Goal: Task Accomplishment & Management: Complete application form

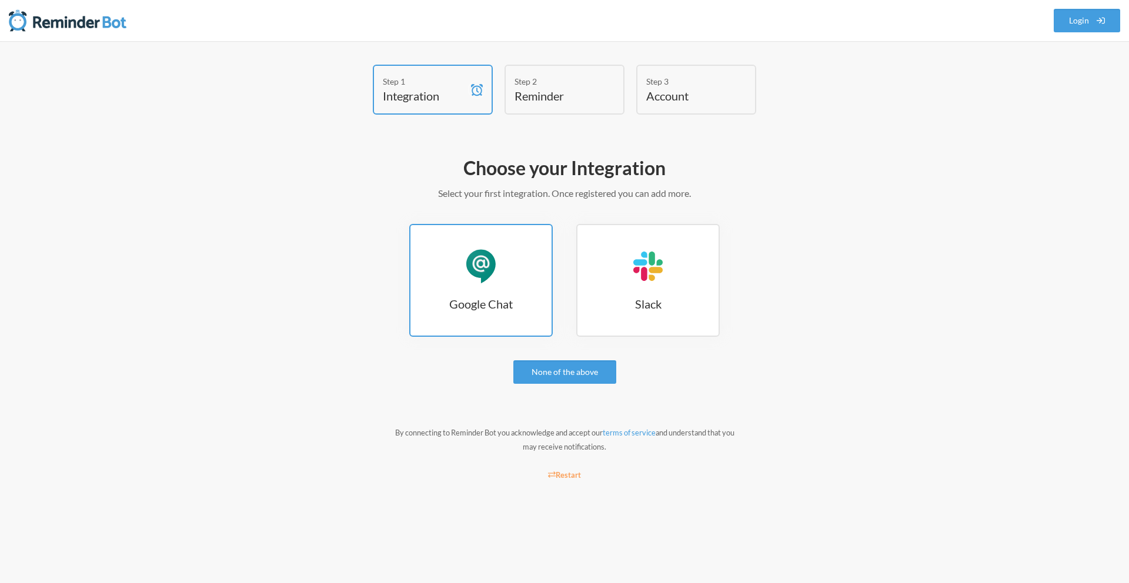
click at [504, 241] on link "Google Chat Google Chat" at bounding box center [481, 280] width 144 height 113
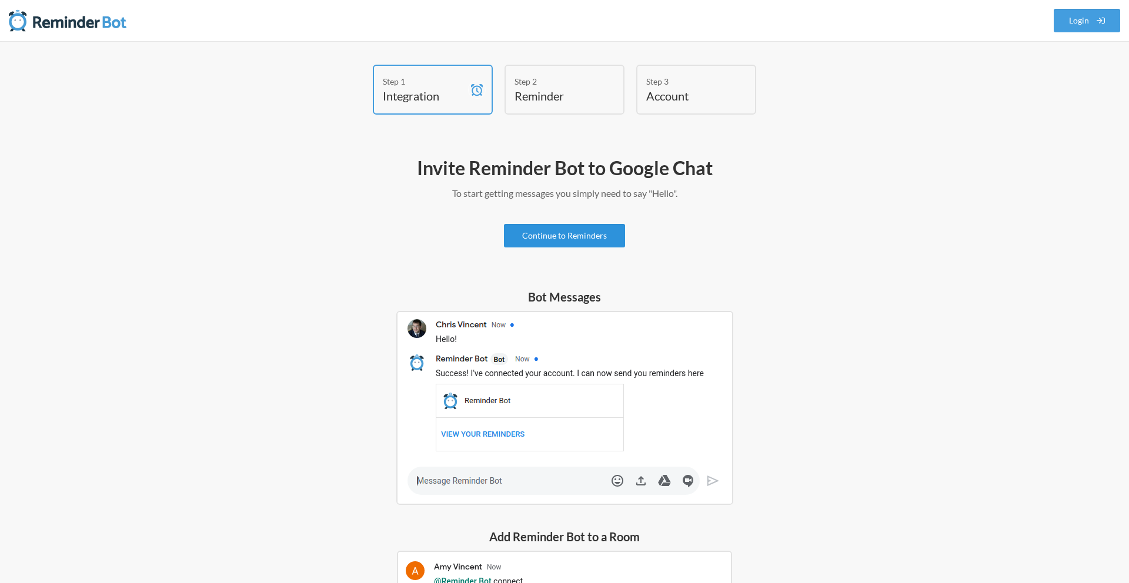
click at [552, 234] on link "Continue to Reminders" at bounding box center [564, 236] width 121 height 24
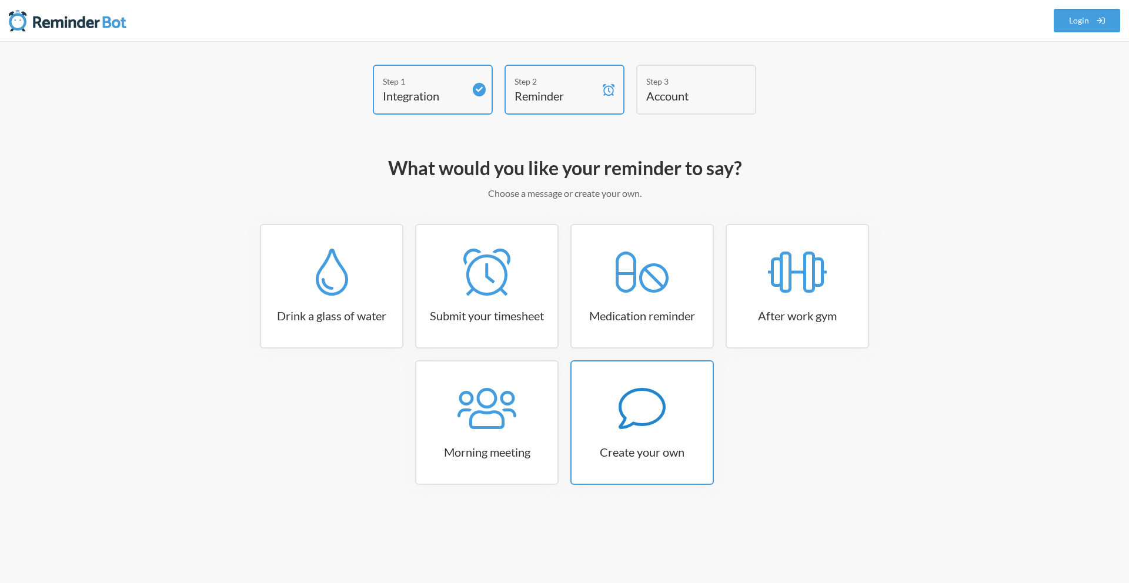
click at [689, 413] on div at bounding box center [642, 408] width 141 height 47
select select "11:30:00"
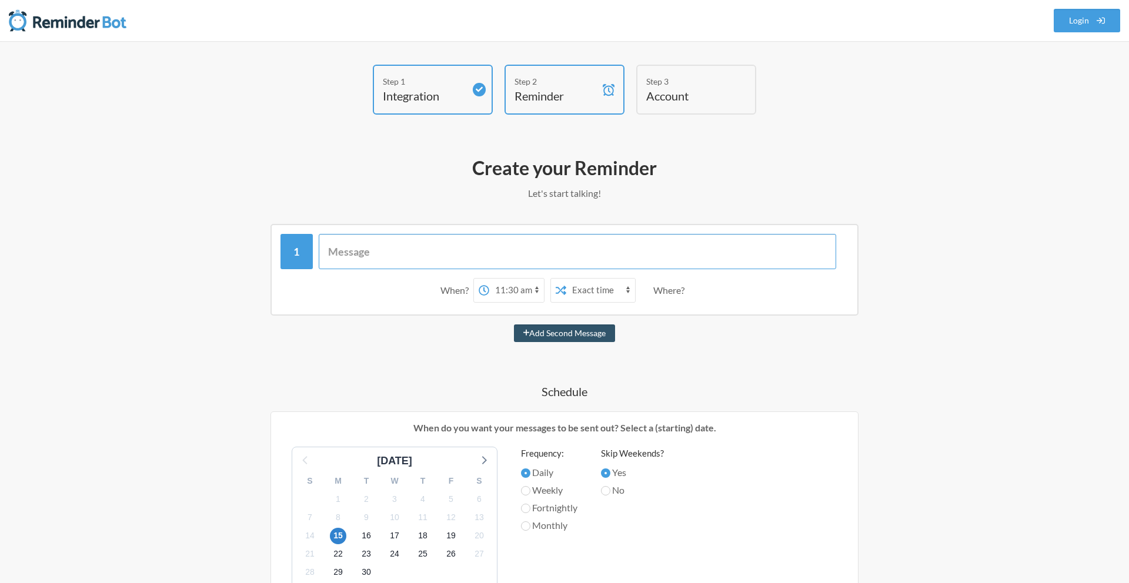
click at [358, 256] on input "text" at bounding box center [578, 251] width 518 height 35
type input "Check Schedule and Leadership Chats"
click at [538, 290] on select "12:00 am 12:15 am 12:30 am 12:45 am 1:00 am 1:15 am 1:30 am 1:45 am 2:00 am 2:1…" at bounding box center [516, 291] width 55 height 24
select select "09:45:00"
click at [489, 279] on select "12:00 am 12:15 am 12:30 am 12:45 am 1:00 am 1:15 am 1:30 am 1:45 am 2:00 am 2:1…" at bounding box center [516, 291] width 55 height 24
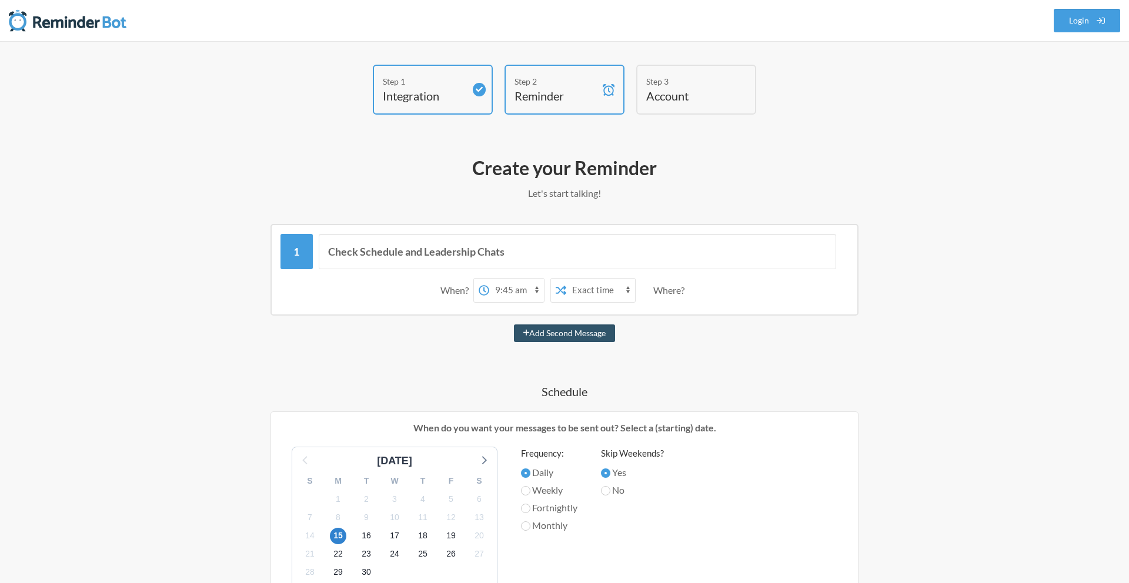
click at [609, 292] on select "Exact time Random time" at bounding box center [600, 291] width 69 height 24
click at [566, 279] on select "Exact time Random time" at bounding box center [600, 291] width 69 height 24
click at [671, 292] on div "Where?" at bounding box center [671, 290] width 36 height 25
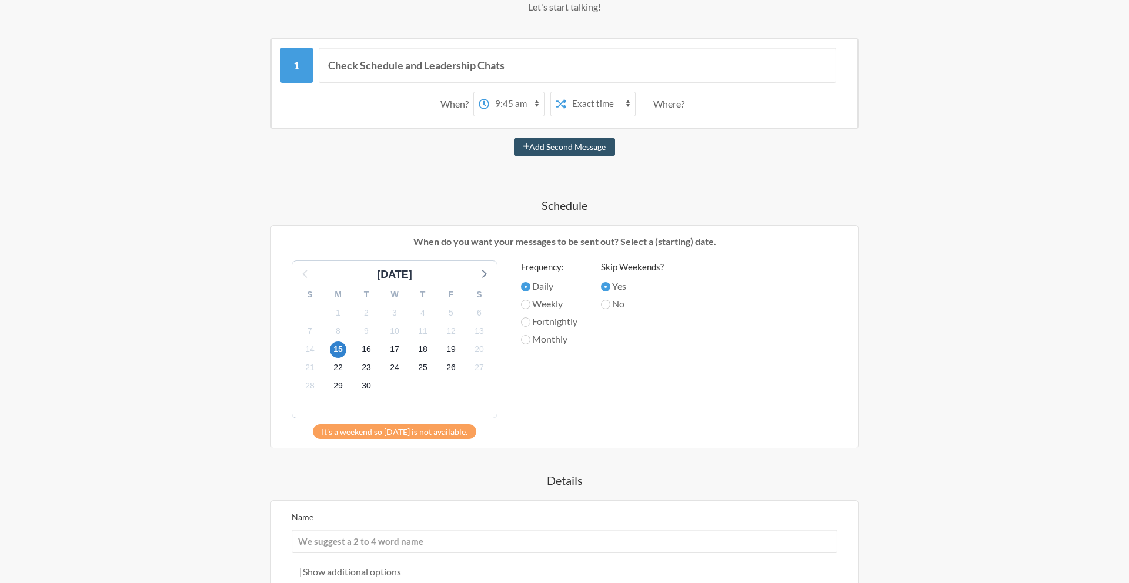
scroll to position [192, 0]
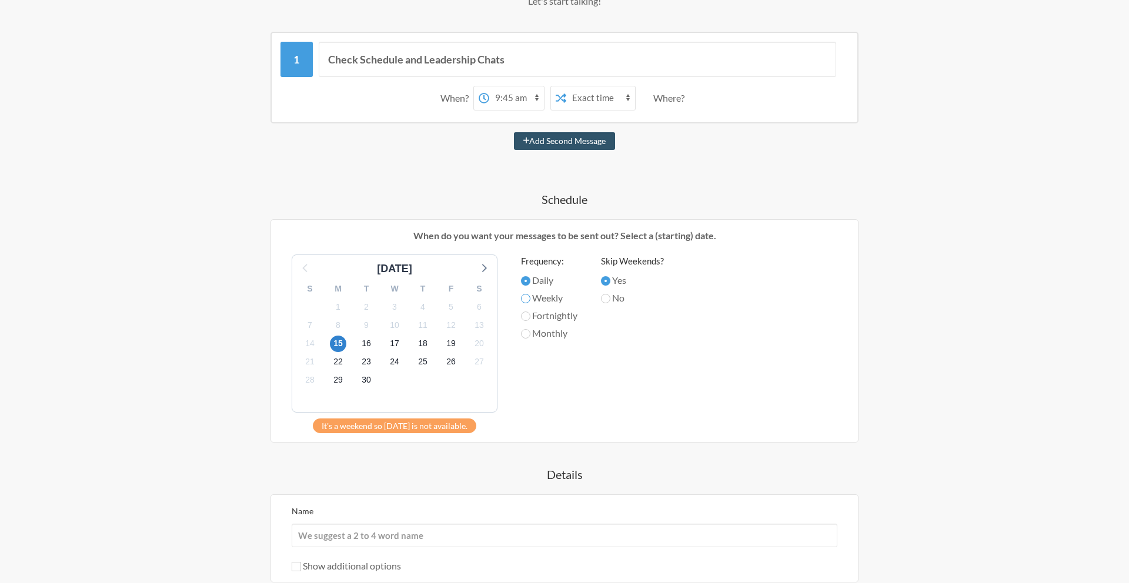
click at [528, 299] on input "Weekly" at bounding box center [525, 298] width 9 height 9
radio input "true"
click at [609, 299] on input "No" at bounding box center [605, 298] width 9 height 9
radio input "true"
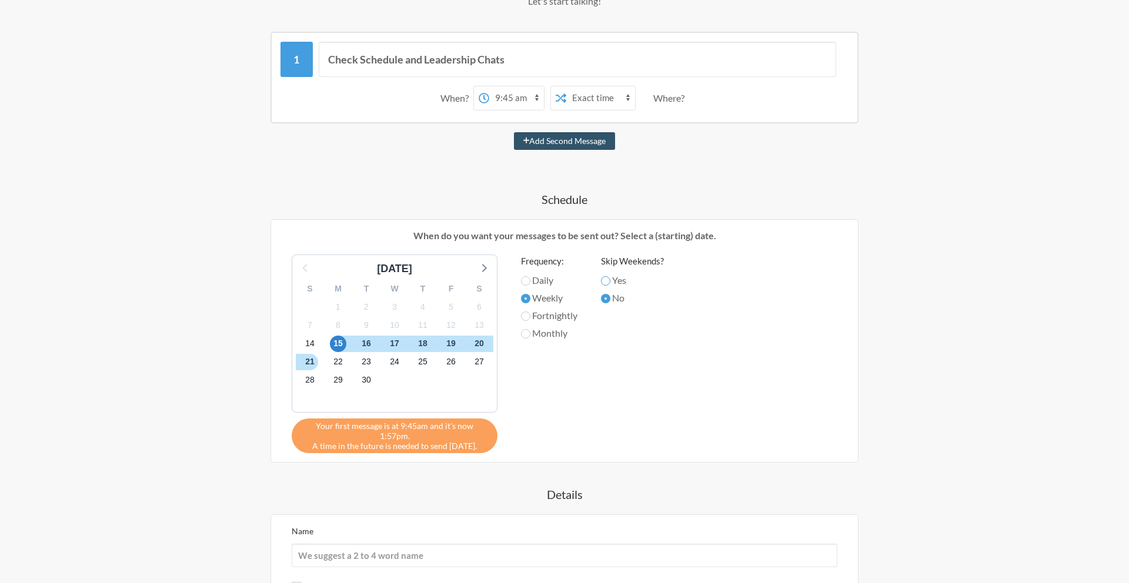
click at [609, 282] on input "Yes" at bounding box center [605, 280] width 9 height 9
radio input "true"
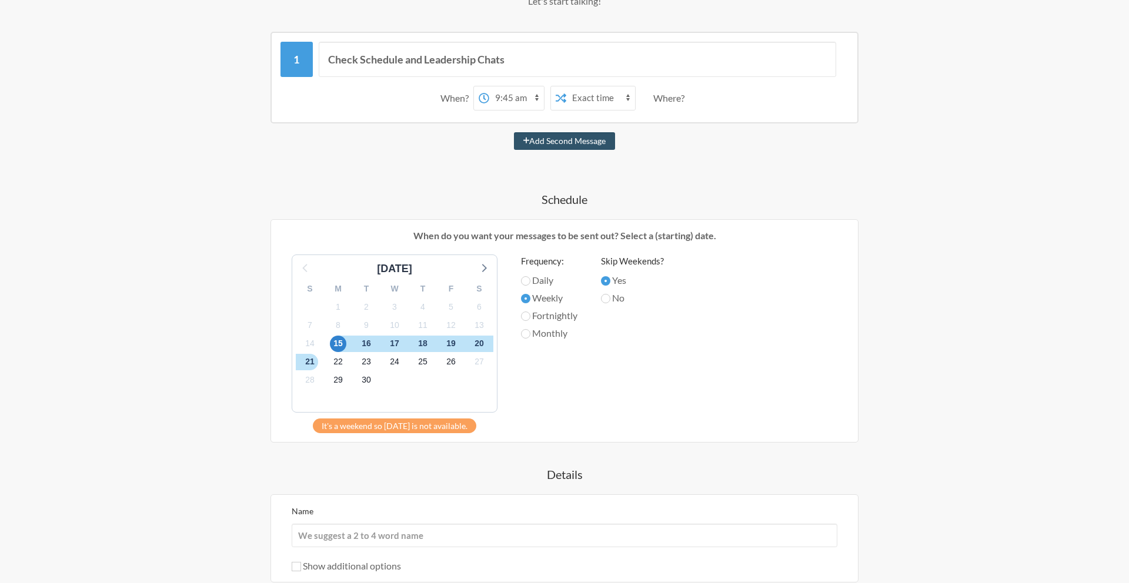
click at [543, 280] on label "Daily" at bounding box center [549, 280] width 56 height 14
click at [531, 280] on input "Daily" at bounding box center [525, 280] width 9 height 9
radio input "true"
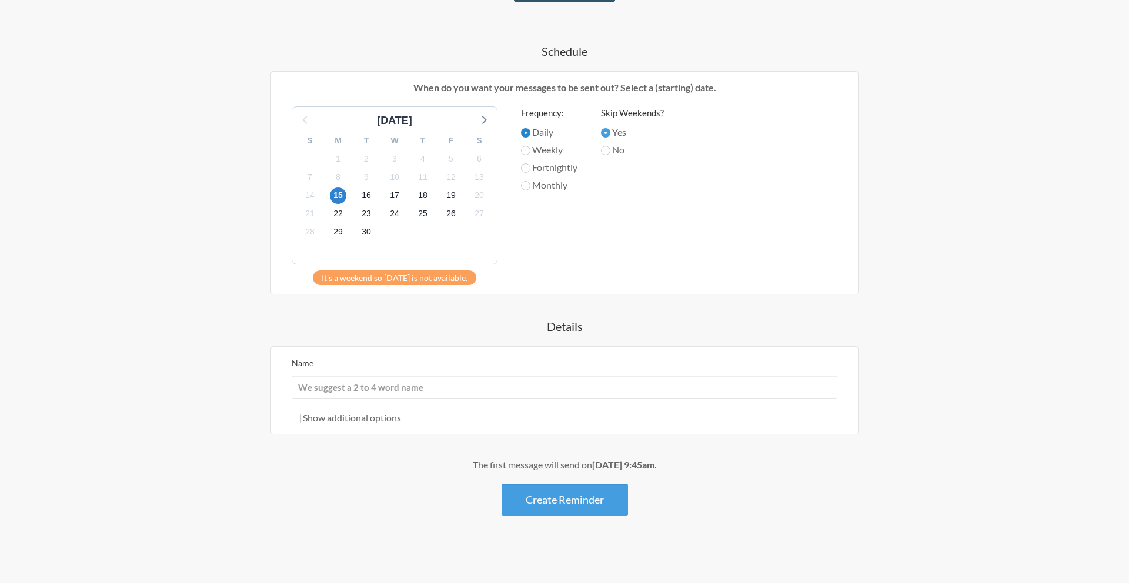
scroll to position [344, 0]
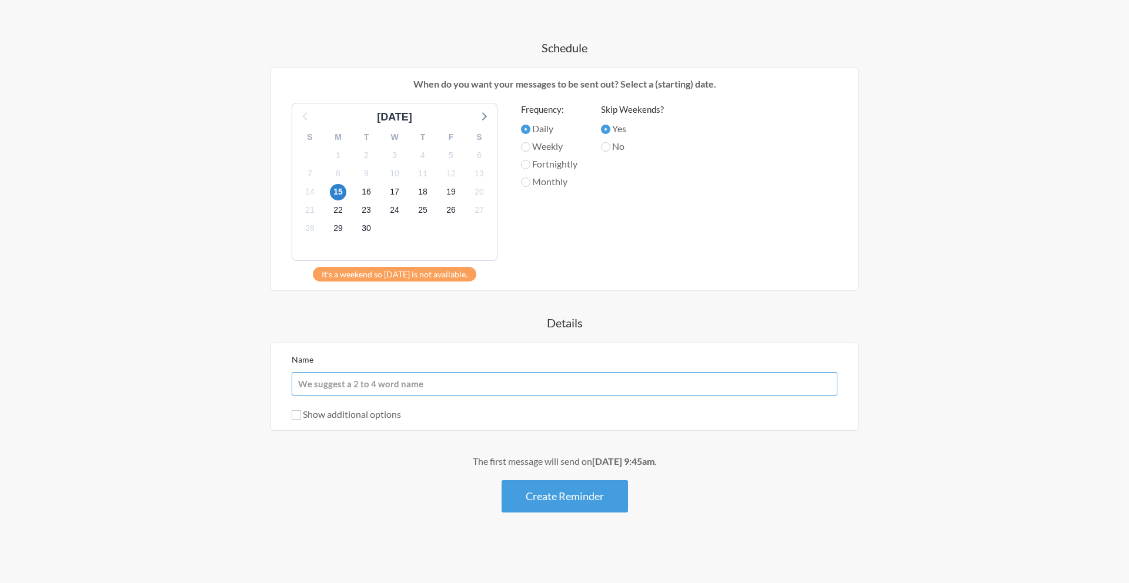
click at [367, 386] on input "Name" at bounding box center [565, 384] width 546 height 24
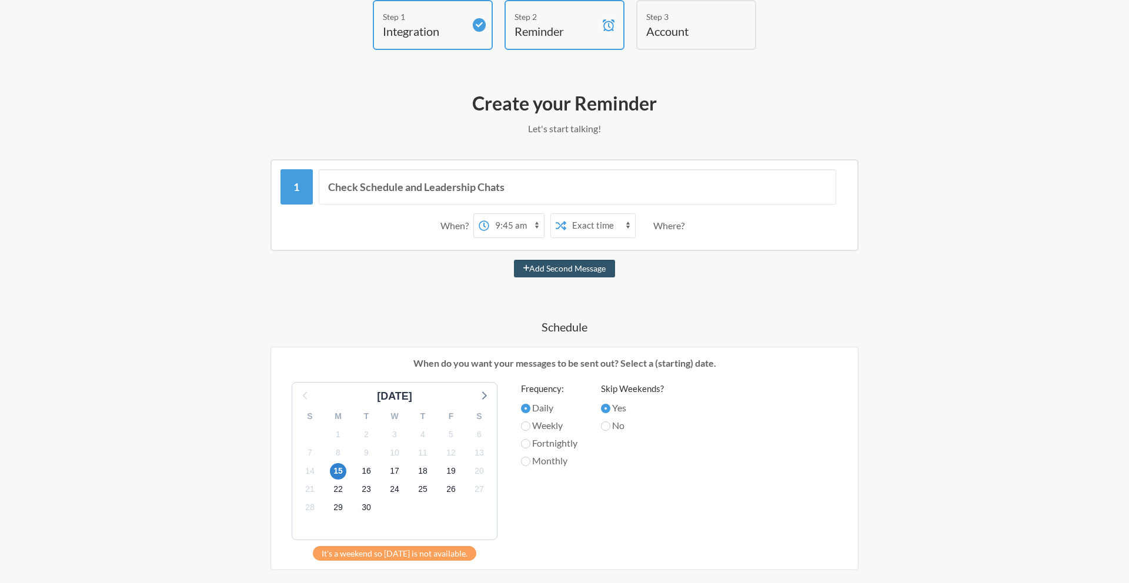
scroll to position [62, 0]
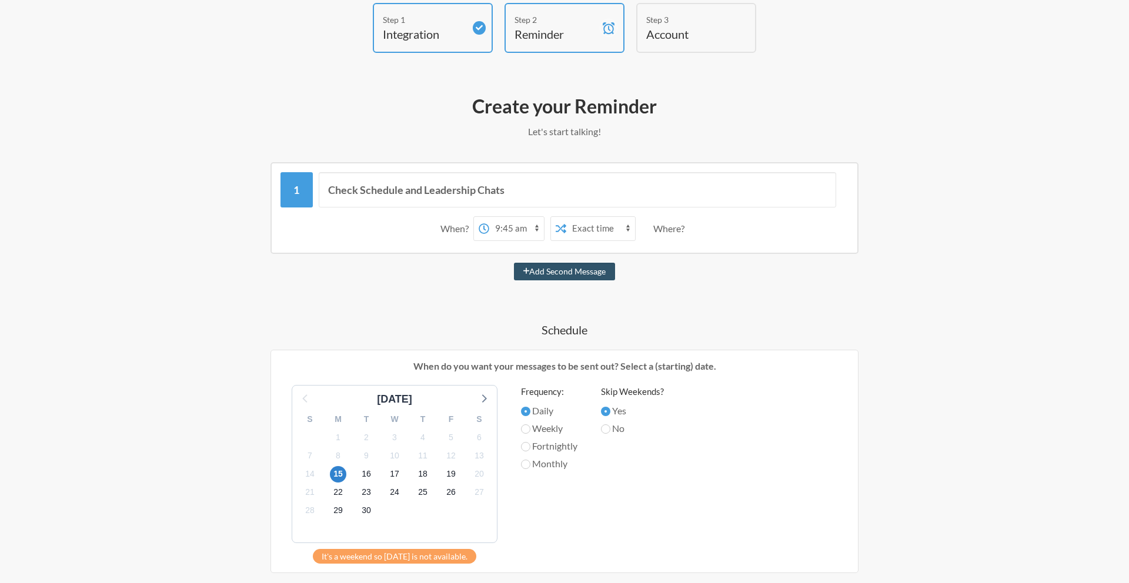
click at [628, 230] on select "Exact time Random time" at bounding box center [600, 229] width 69 height 24
click at [566, 217] on select "Exact time Random time" at bounding box center [600, 229] width 69 height 24
click at [616, 225] on select "Exact time Random time" at bounding box center [600, 229] width 69 height 24
select select "false"
click at [566, 217] on select "Exact time Random time" at bounding box center [600, 229] width 69 height 24
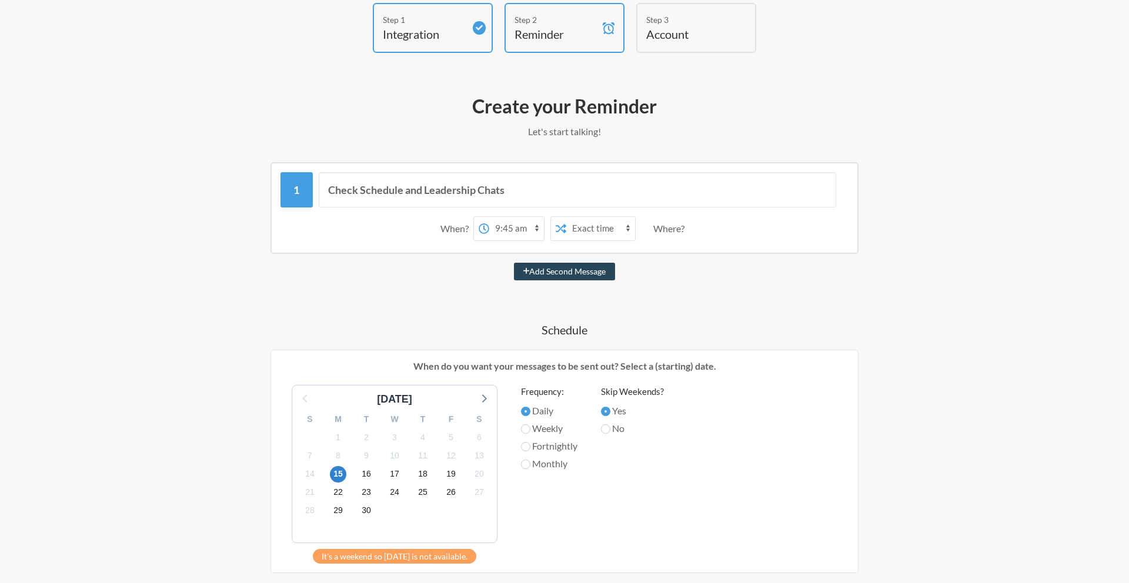
click at [541, 272] on button "Add Second Message" at bounding box center [565, 272] width 102 height 18
select select "10:45:00"
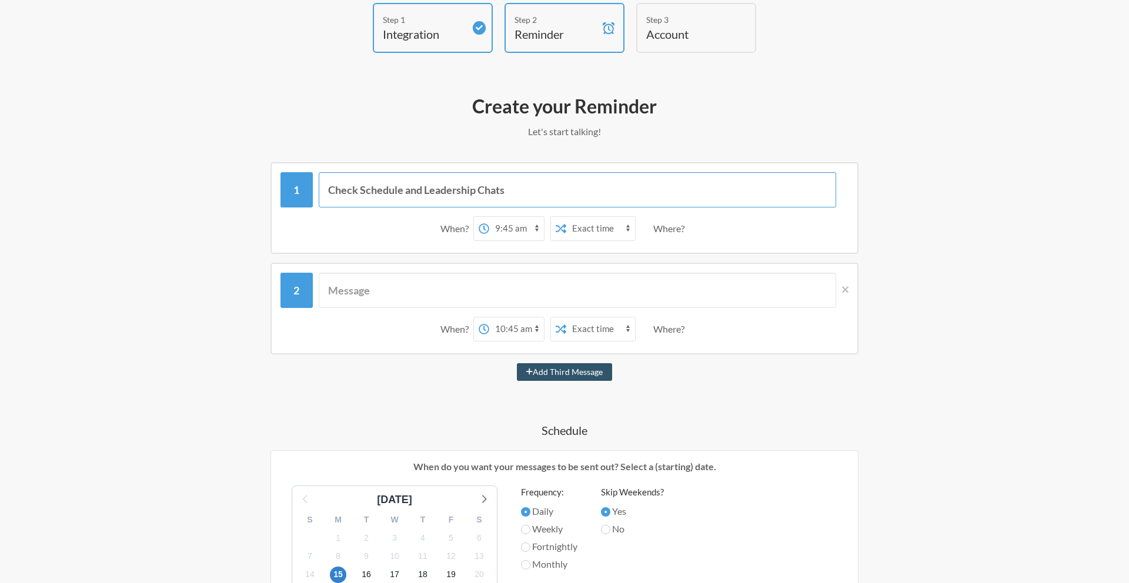
drag, startPoint x: 486, startPoint y: 190, endPoint x: 323, endPoint y: 189, distance: 162.3
click at [323, 189] on input "Check Schedule and Leadership Chats" at bounding box center [578, 189] width 518 height 35
click at [395, 286] on input "text" at bounding box center [578, 290] width 518 height 35
paste input "Check Schedule and Leadership Chats"
type input "Check Schedule and Leadership Chats"
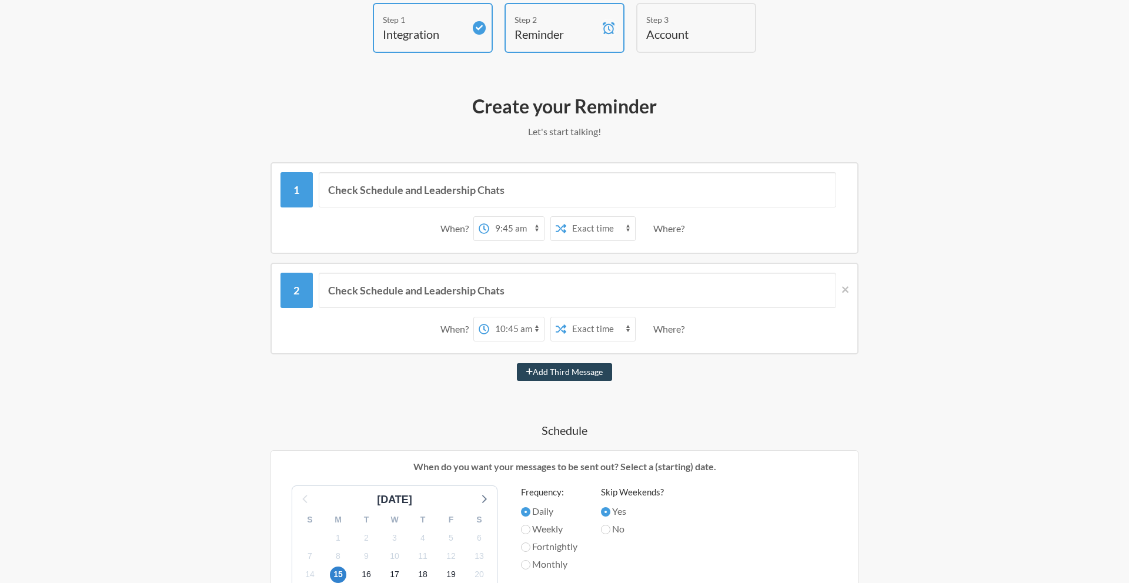
click at [546, 371] on button "Add Third Message" at bounding box center [564, 372] width 95 height 18
select select "11:45:00"
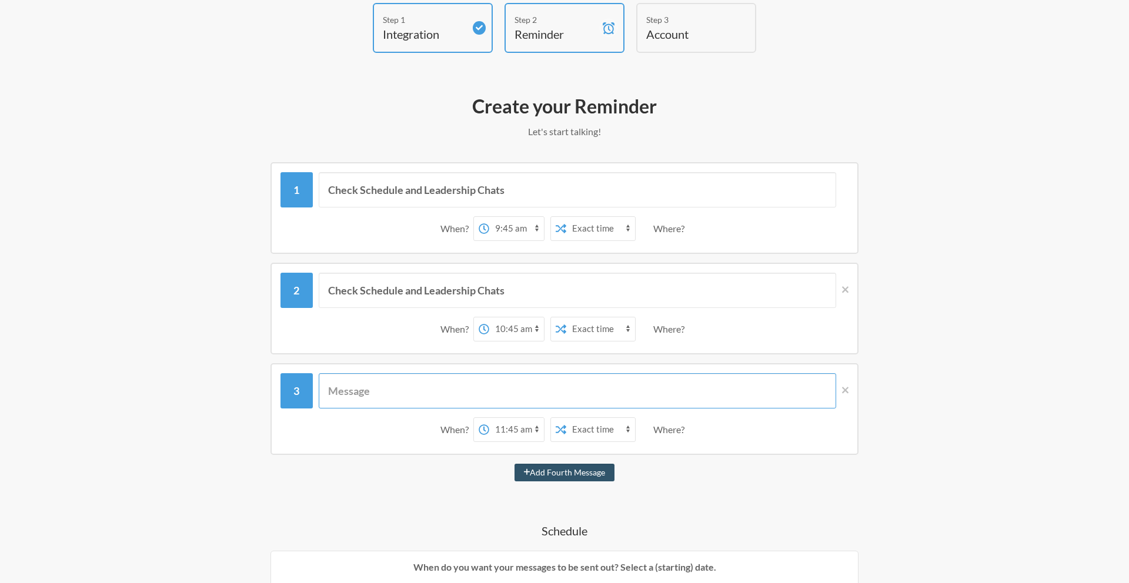
click at [461, 391] on input "text" at bounding box center [578, 390] width 518 height 35
paste input "Check Schedule and Leadership Chats"
type input "Check Schedule and Leadership Chats"
click at [545, 470] on button "Add Fourth Message" at bounding box center [565, 473] width 101 height 18
select select "12:45:00"
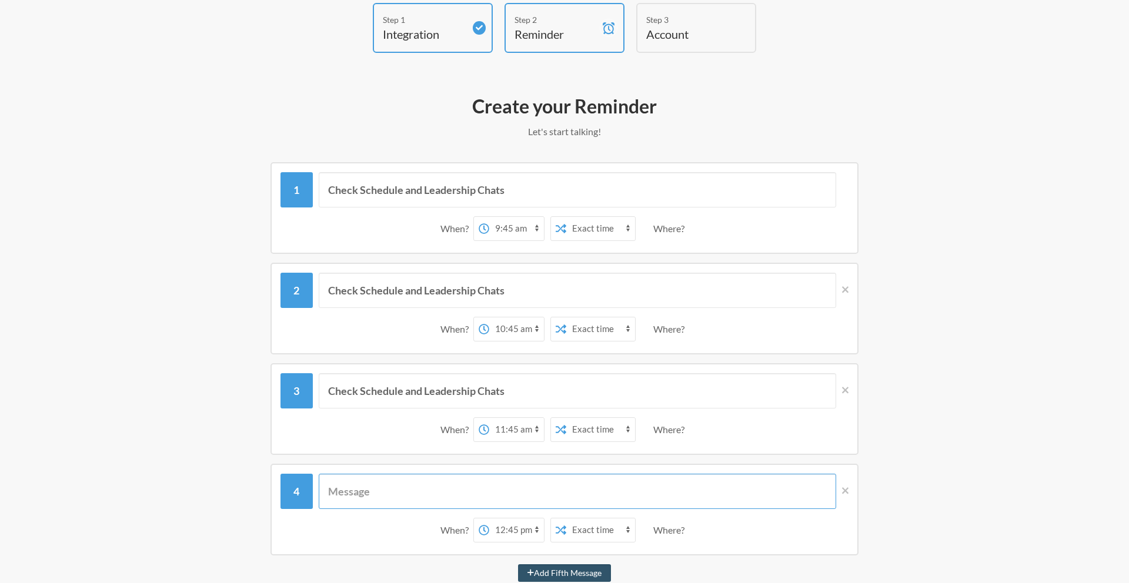
click at [516, 492] on input "text" at bounding box center [578, 491] width 518 height 35
paste input "Check Schedule and Leadership Chats"
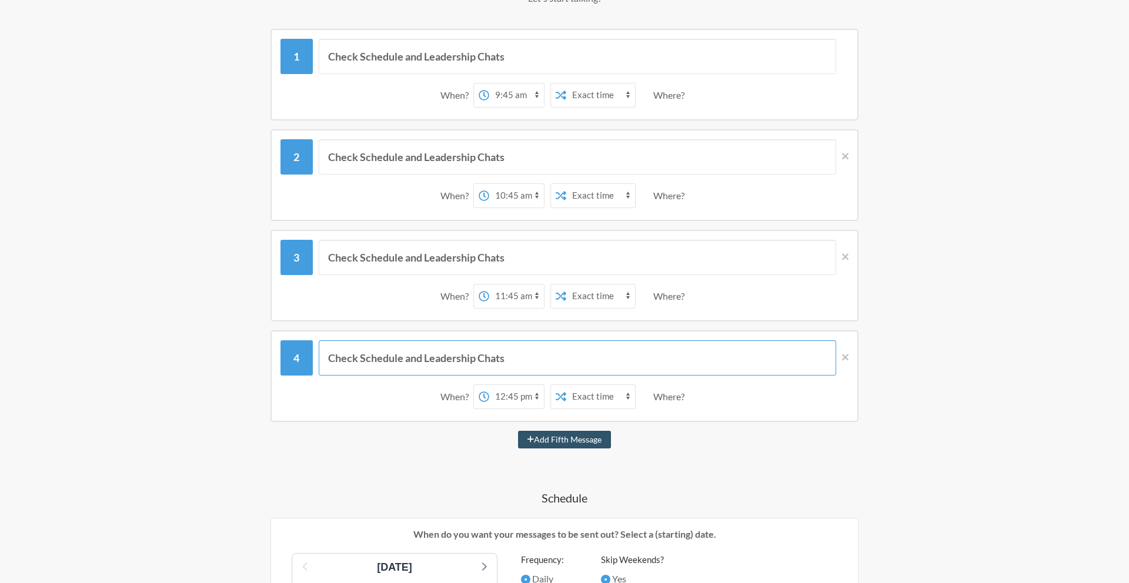
scroll to position [206, 0]
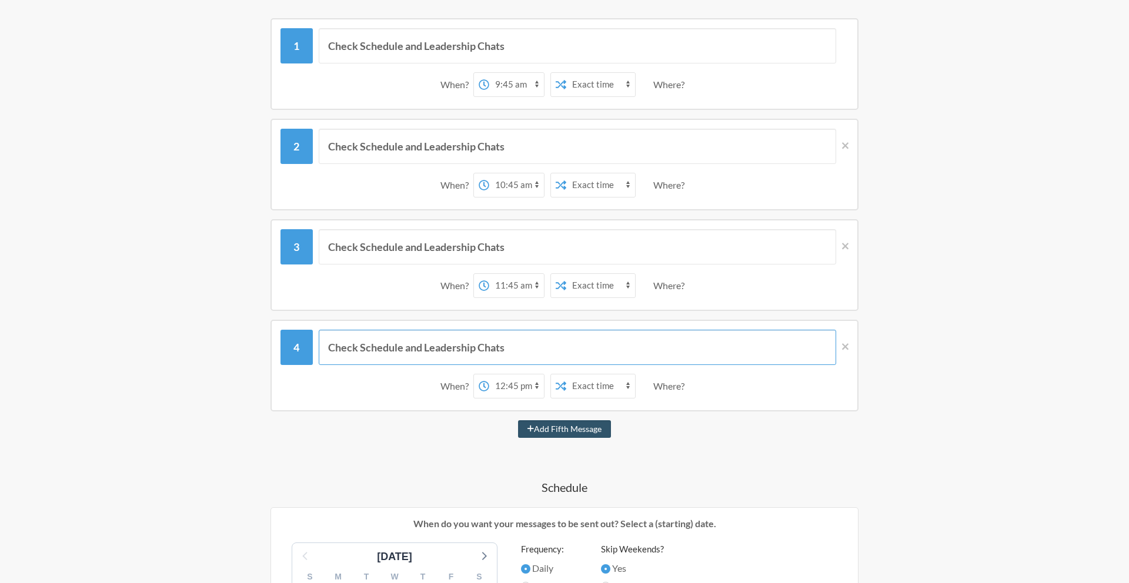
type input "Check Schedule and Leadership Chats"
drag, startPoint x: 423, startPoint y: 148, endPoint x: 360, endPoint y: 148, distance: 62.9
click at [360, 148] on input "Check Schedule and Leadership Chats" at bounding box center [578, 146] width 518 height 35
type input "Check Leadership Chats"
drag, startPoint x: 423, startPoint y: 249, endPoint x: 359, endPoint y: 252, distance: 64.2
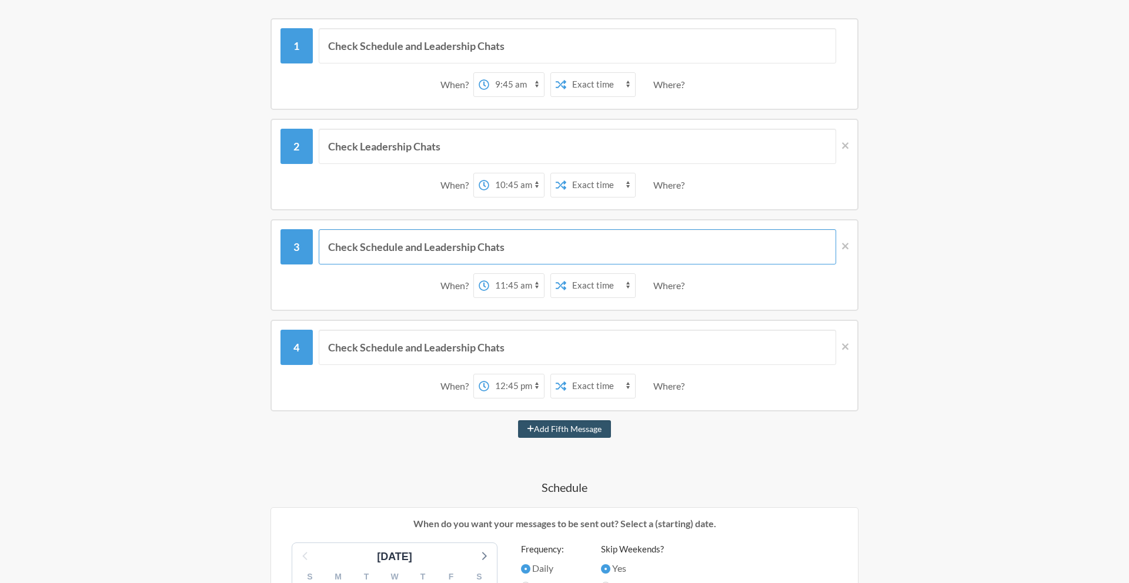
click at [359, 252] on input "Check Schedule and Leadership Chats" at bounding box center [578, 246] width 518 height 35
type input "Check Leadership Chats"
click at [845, 350] on icon at bounding box center [845, 347] width 6 height 11
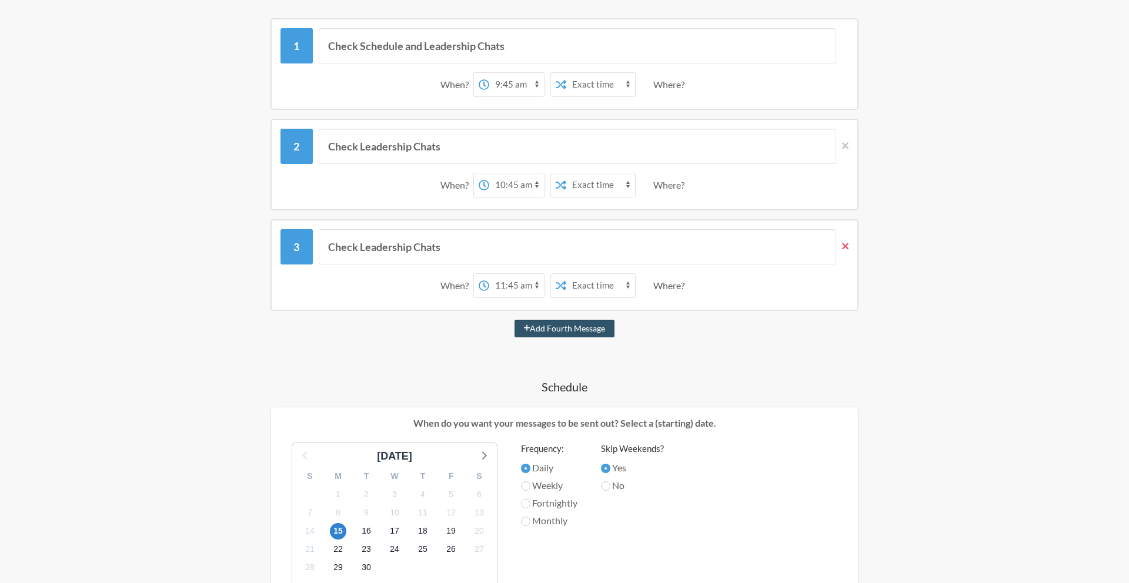
click at [844, 249] on icon at bounding box center [845, 246] width 6 height 11
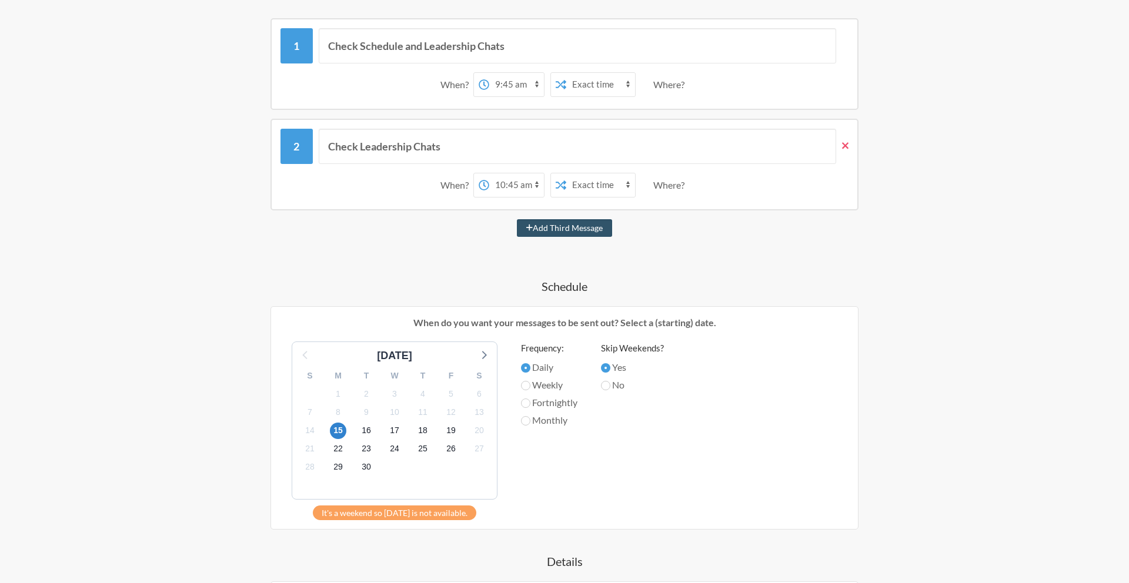
click at [844, 148] on icon at bounding box center [845, 146] width 6 height 11
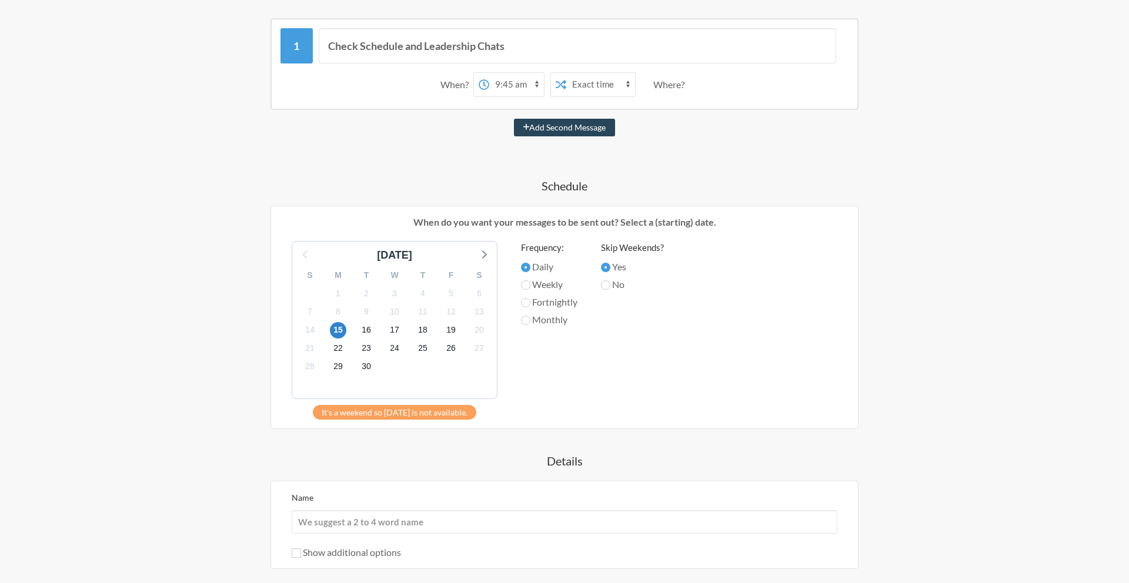
click at [534, 127] on button "Add Second Message" at bounding box center [565, 128] width 102 height 18
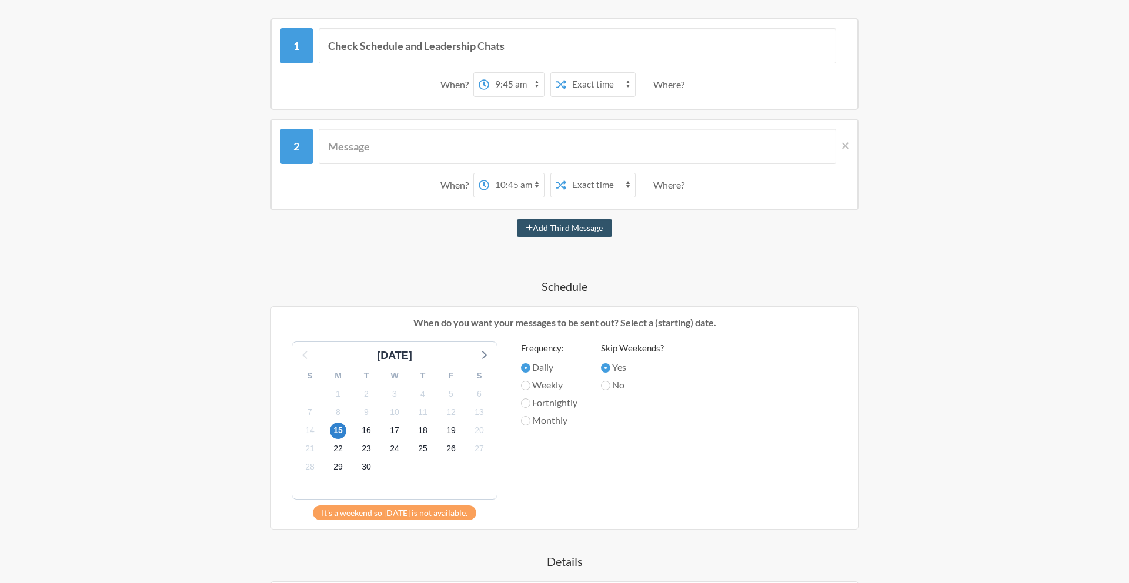
click at [536, 184] on select "12:00 am 12:15 am 12:30 am 12:45 am 1:00 am 1:15 am 1:30 am 1:45 am 2:00 am 2:1…" at bounding box center [516, 186] width 55 height 24
select select "09:45:00"
click at [489, 174] on select "12:00 am 12:15 am 12:30 am 12:45 am 1:00 am 1:15 am 1:30 am 1:45 am 2:00 am 2:1…" at bounding box center [516, 186] width 55 height 24
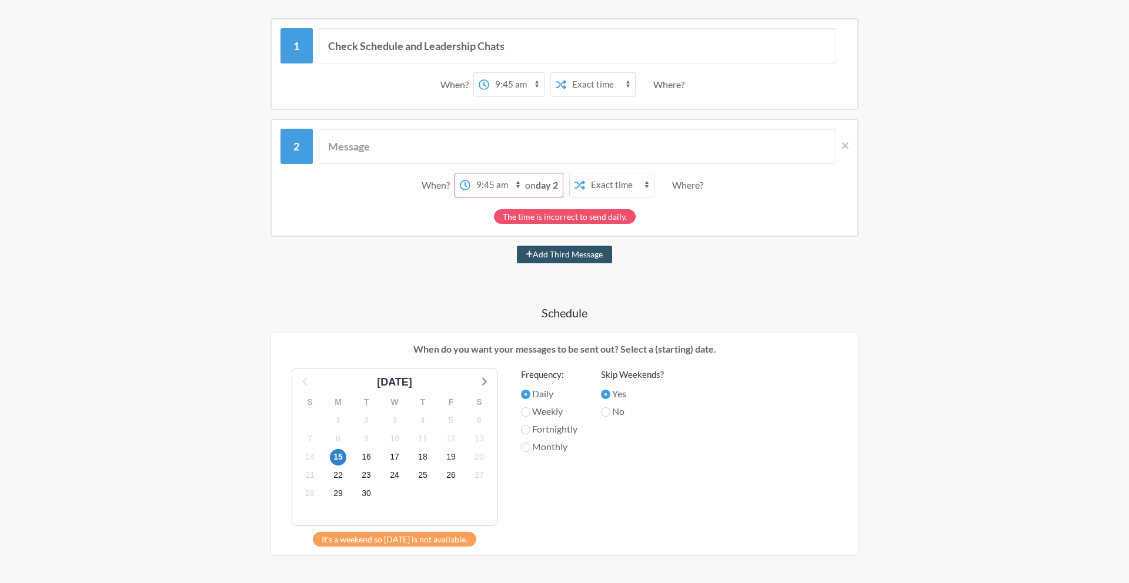
click at [539, 82] on select "12:00 am 12:15 am 12:30 am 12:45 am 1:00 am 1:15 am 1:30 am 1:45 am 2:00 am 2:1…" at bounding box center [516, 85] width 55 height 24
select select "09:30:00"
click at [489, 73] on select "12:00 am 12:15 am 12:30 am 12:45 am 1:00 am 1:15 am 1:30 am 1:45 am 2:00 am 2:1…" at bounding box center [516, 85] width 55 height 24
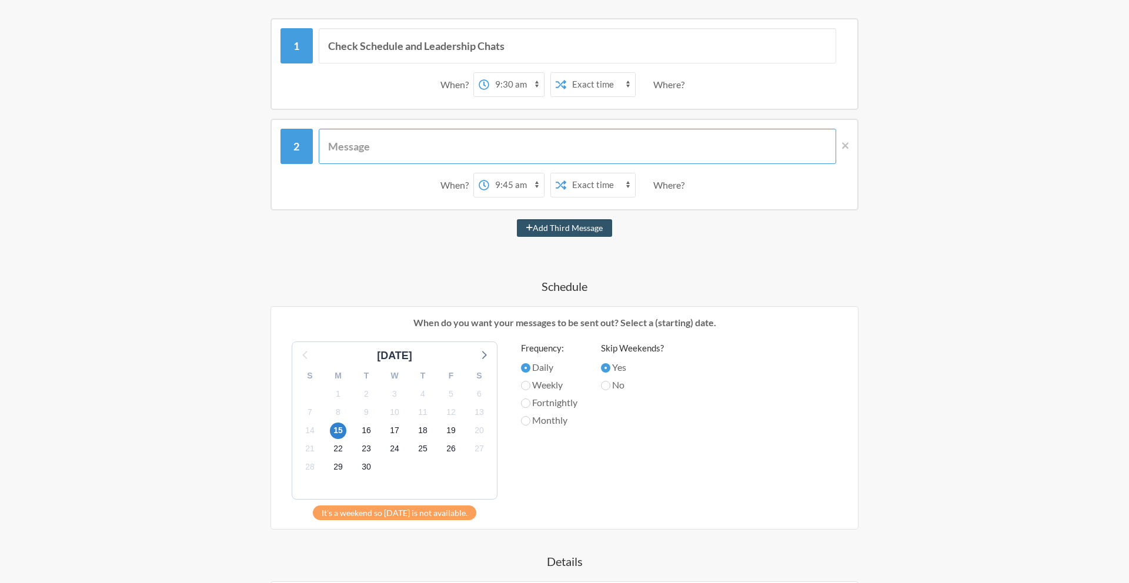
click at [407, 151] on input "text" at bounding box center [578, 146] width 518 height 35
drag, startPoint x: 542, startPoint y: 146, endPoint x: 324, endPoint y: 146, distance: 217.6
click at [324, 146] on input "Team: Update Log and Start session notes" at bounding box center [578, 146] width 518 height 35
type input "Team: Update Log and Start session notes"
click at [600, 234] on button "Add Third Message" at bounding box center [564, 228] width 95 height 18
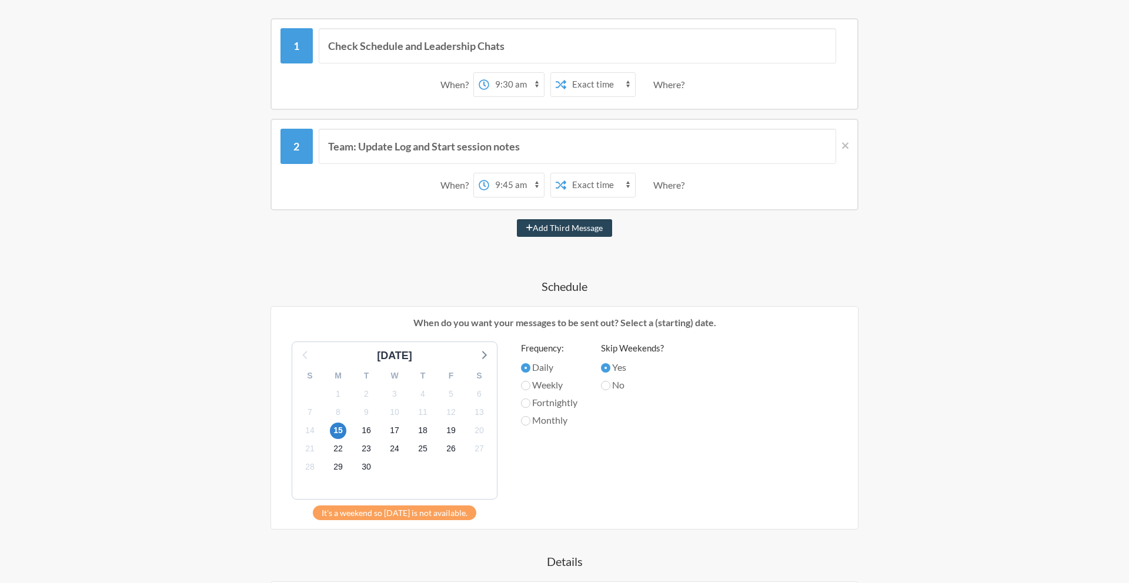
select select "10:45:00"
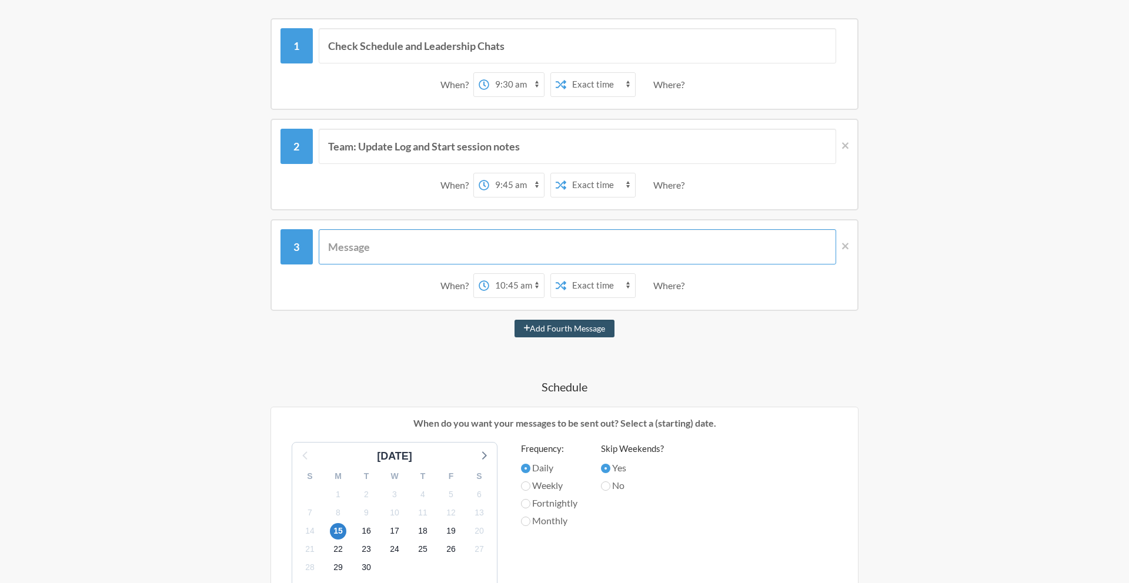
click at [388, 245] on input "text" at bounding box center [578, 246] width 518 height 35
paste input "Team: Update Log and Start session notes"
type input "Team: Update Log and Start session notes"
click at [538, 285] on select "12:00 am 12:15 am 12:30 am 12:45 am 1:00 am 1:15 am 1:30 am 1:45 am 2:00 am 2:1…" at bounding box center [516, 286] width 55 height 24
select select "11:45:00"
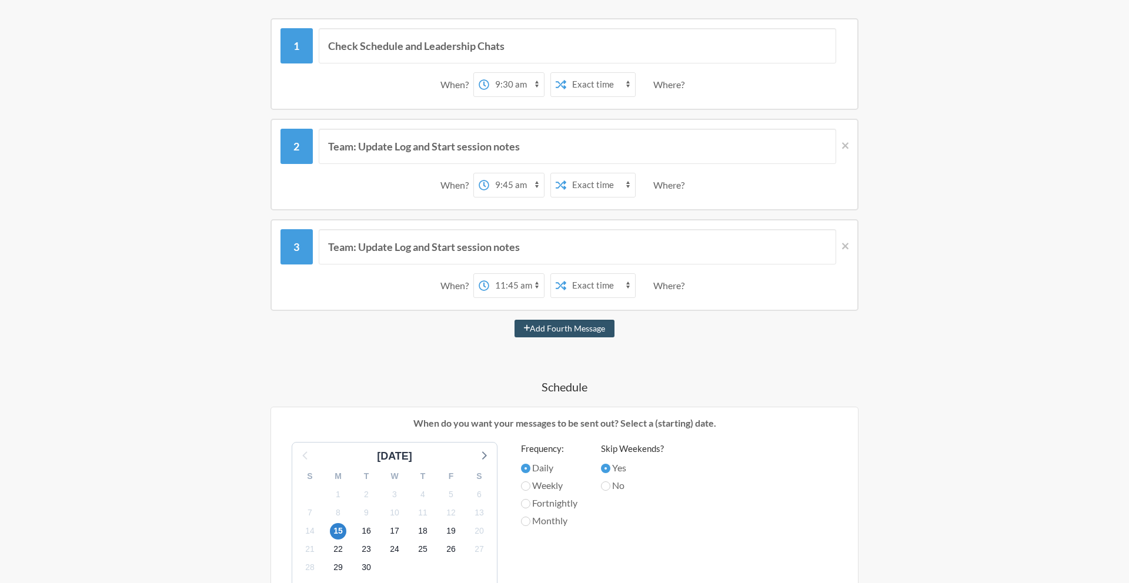
click at [489, 274] on select "12:00 am 12:15 am 12:30 am 12:45 am 1:00 am 1:15 am 1:30 am 1:45 am 2:00 am 2:1…" at bounding box center [516, 286] width 55 height 24
click at [561, 331] on button "Add Fourth Message" at bounding box center [565, 329] width 101 height 18
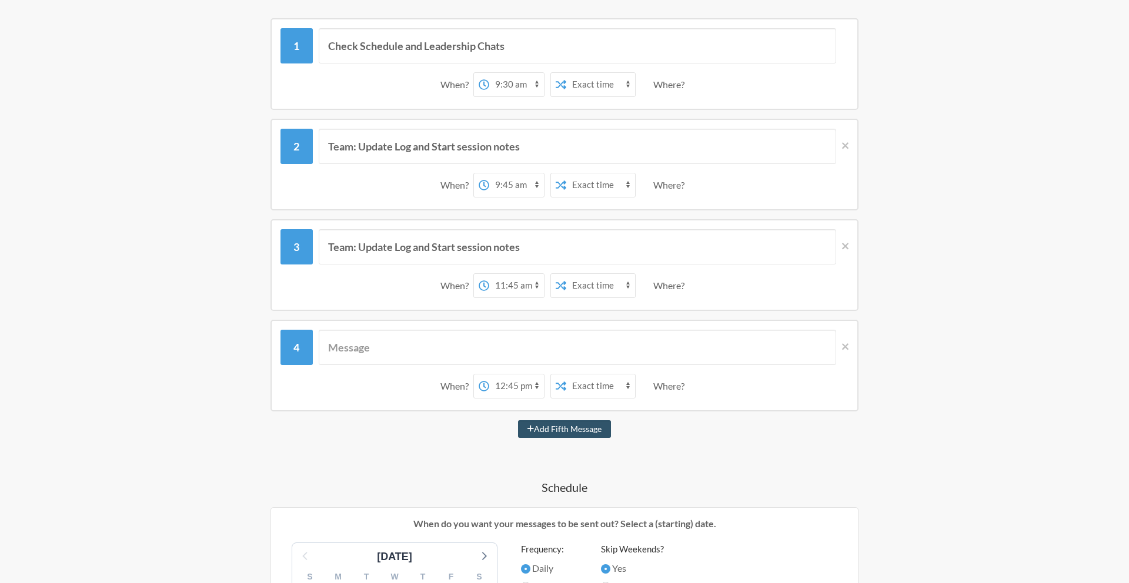
click at [535, 384] on select "12:00 am 12:15 am 12:30 am 12:45 am 1:00 am 1:15 am 1:30 am 1:45 am 2:00 am 2:1…" at bounding box center [516, 387] width 55 height 24
select select "13:45:00"
click at [489, 375] on select "12:00 am 12:15 am 12:30 am 12:45 am 1:00 am 1:15 am 1:30 am 1:45 am 2:00 am 2:1…" at bounding box center [516, 387] width 55 height 24
click at [393, 347] on input "text" at bounding box center [578, 347] width 518 height 35
paste input "Team: Update Log and Start session notes"
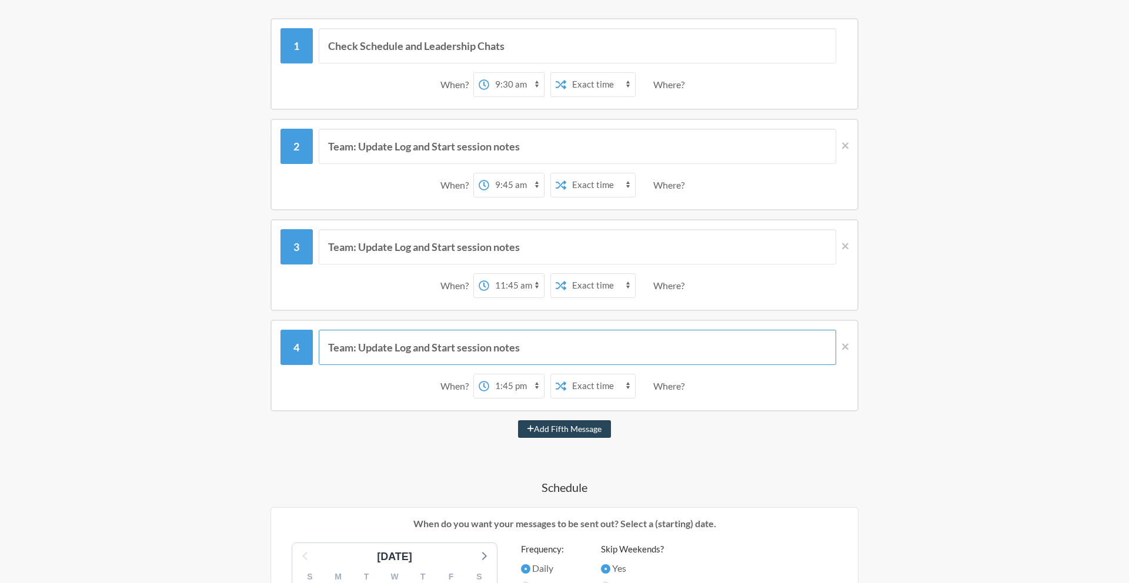
type input "Team: Update Log and Start session notes"
click at [569, 431] on button "Add Fifth Message" at bounding box center [564, 430] width 93 height 18
select select "14:45:00"
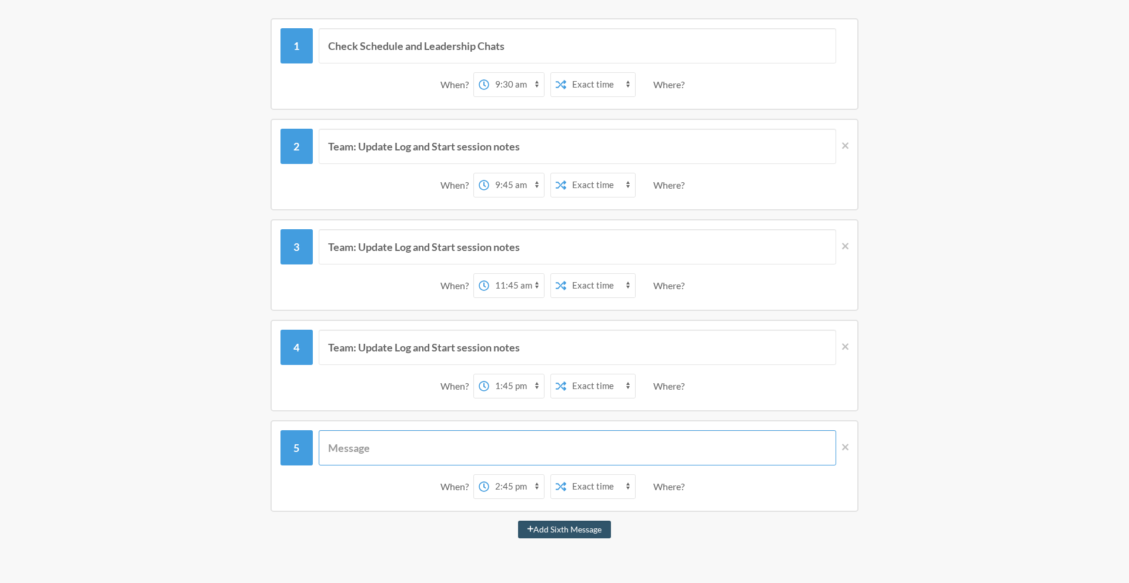
click at [559, 454] on input "text" at bounding box center [578, 448] width 518 height 35
paste input "Team: Update Log and Start session notes"
type input "Team: Update Log and Start session notes"
click at [535, 483] on select "12:00 am 12:15 am 12:30 am 12:45 am 1:00 am 1:15 am 1:30 am 1:45 am 2:00 am 2:1…" at bounding box center [516, 487] width 55 height 24
click at [489, 475] on select "12:00 am 12:15 am 12:30 am 12:45 am 1:00 am 1:15 am 1:30 am 1:45 am 2:00 am 2:1…" at bounding box center [516, 487] width 55 height 24
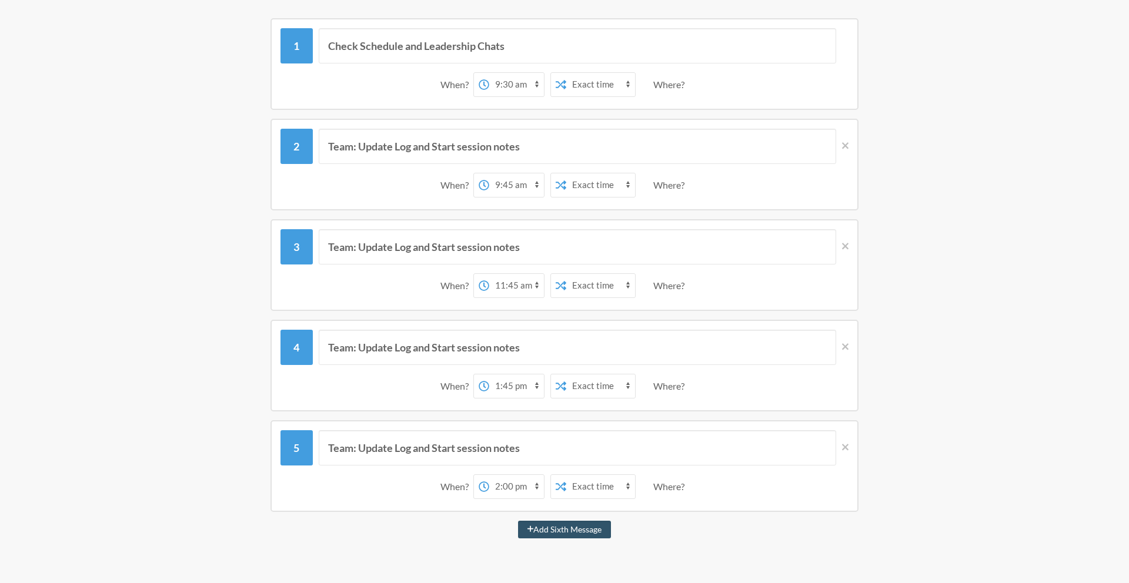
click at [539, 486] on select "12:00 am 12:15 am 12:30 am 12:45 am 1:00 am 1:15 am 1:30 am 1:45 am 2:00 am 2:1…" at bounding box center [516, 487] width 55 height 24
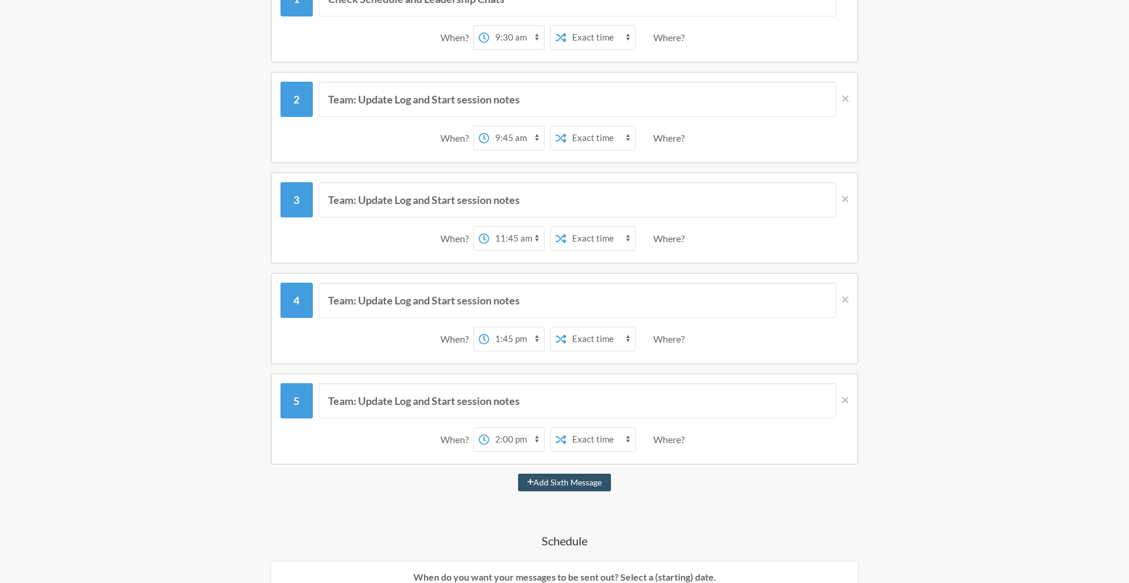
scroll to position [262, 0]
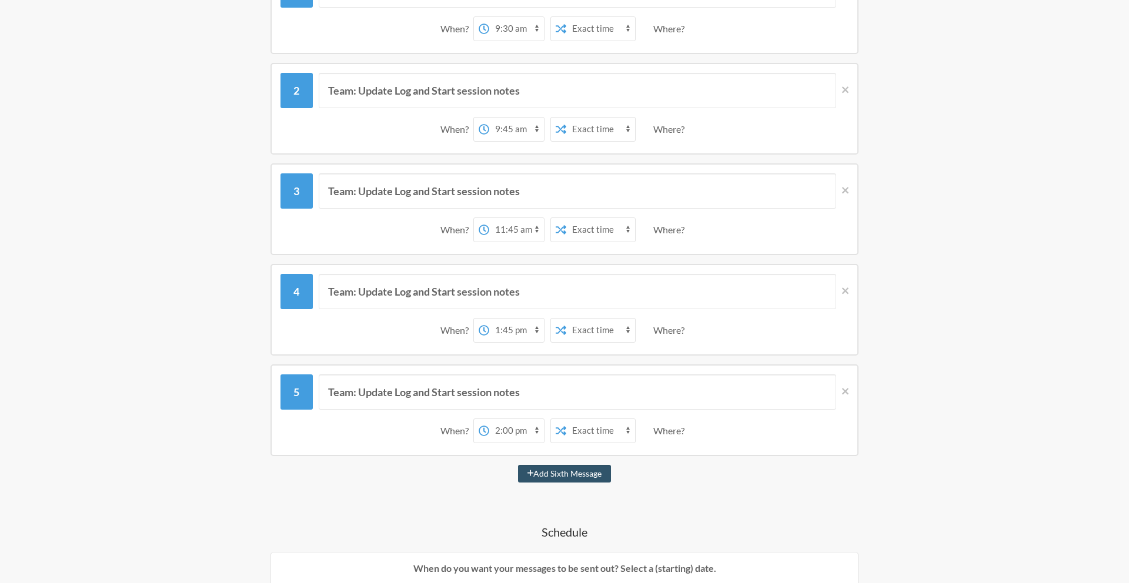
select select "15:45:00"
click at [489, 419] on select "12:00 am 12:15 am 12:30 am 12:45 am 1:00 am 1:15 am 1:30 am 1:45 am 2:00 am 2:1…" at bounding box center [516, 431] width 55 height 24
click at [542, 475] on button "Add Sixth Message" at bounding box center [565, 474] width 94 height 18
select select "16:45:00"
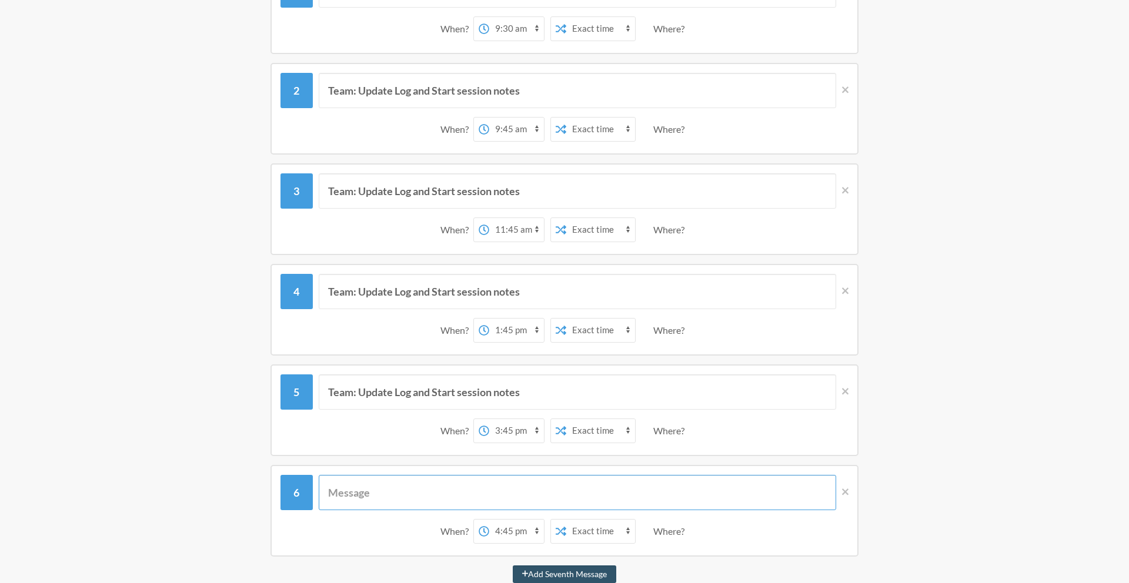
click at [456, 503] on input "text" at bounding box center [578, 492] width 518 height 35
paste input "Team: Update Log and Start session notes"
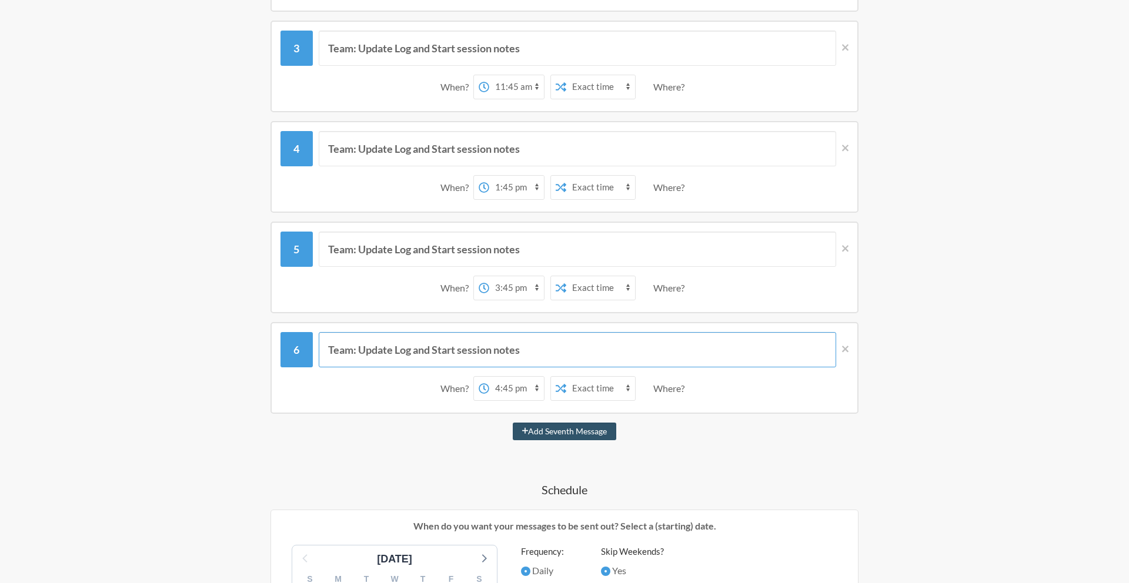
scroll to position [406, 0]
type input "Team: Update Log and Start session notes"
click at [567, 431] on button "Add Seventh Message" at bounding box center [565, 430] width 104 height 18
select select "17:45:00"
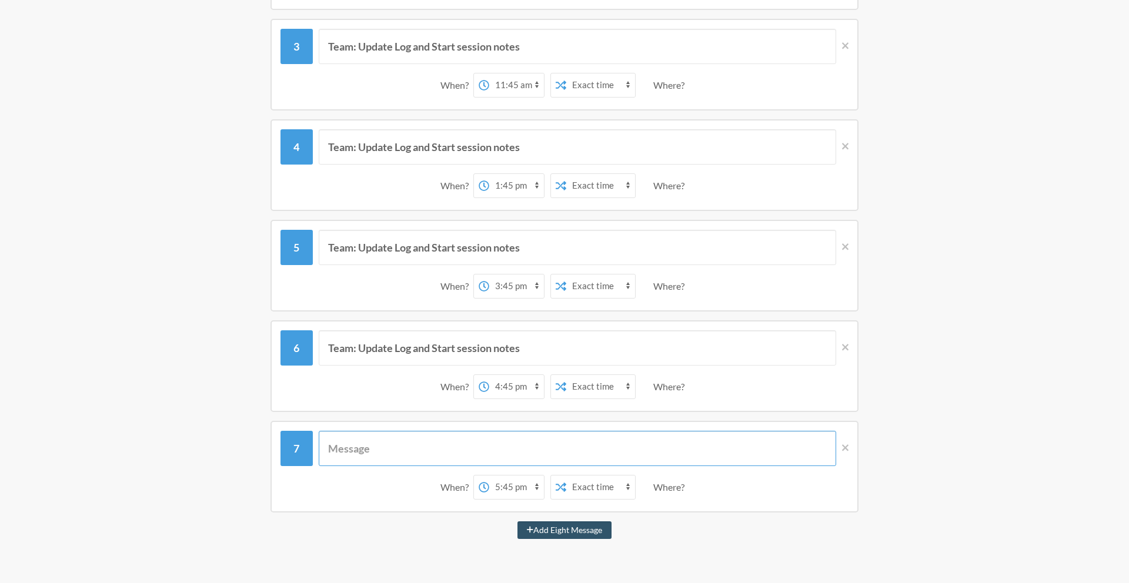
click at [481, 450] on input "text" at bounding box center [578, 448] width 518 height 35
type input "Inventory Check"
click at [627, 486] on select "Exact time Random time" at bounding box center [600, 488] width 69 height 24
click at [566, 476] on select "Exact time Random time" at bounding box center [600, 488] width 69 height 24
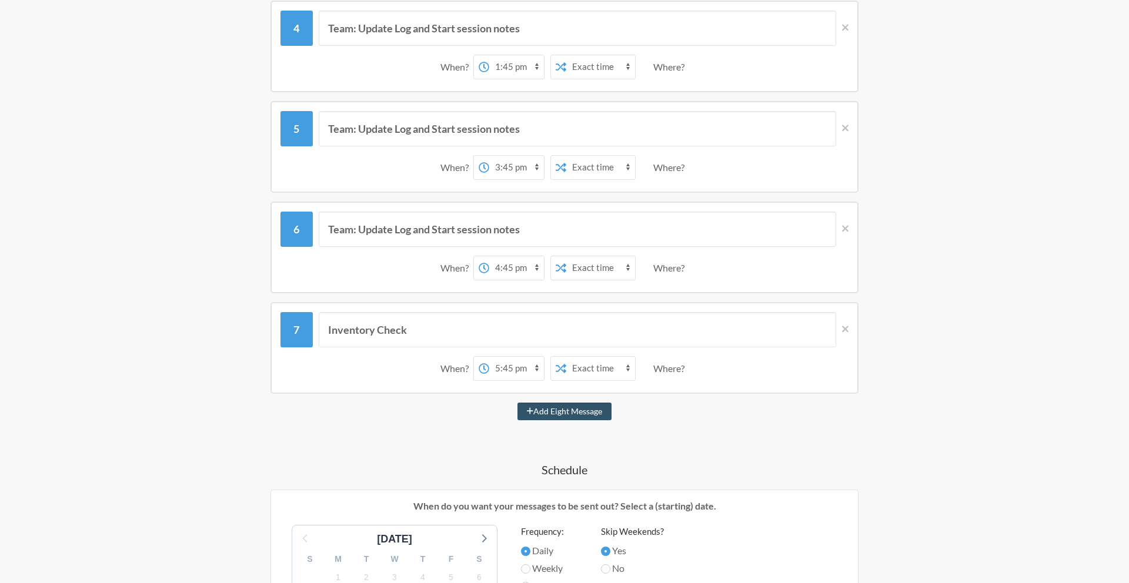
scroll to position [527, 0]
click at [536, 365] on select "12:00 am 12:15 am 12:30 am 12:45 am 1:00 am 1:15 am 1:30 am 1:45 am 2:00 am 2:1…" at bounding box center [516, 367] width 55 height 24
click at [845, 328] on icon at bounding box center [845, 327] width 6 height 6
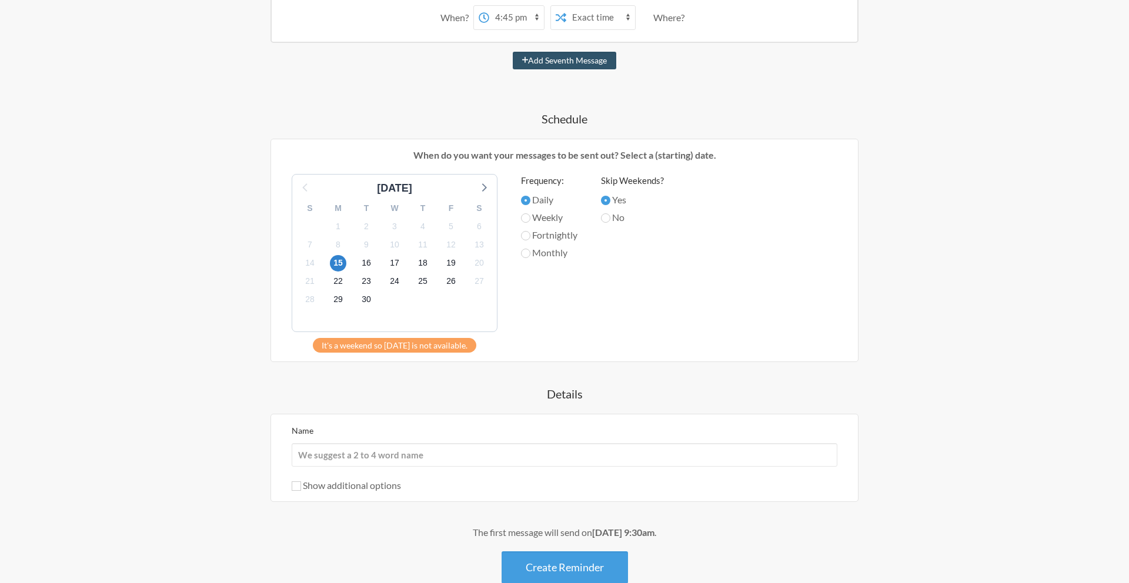
scroll to position [813, 0]
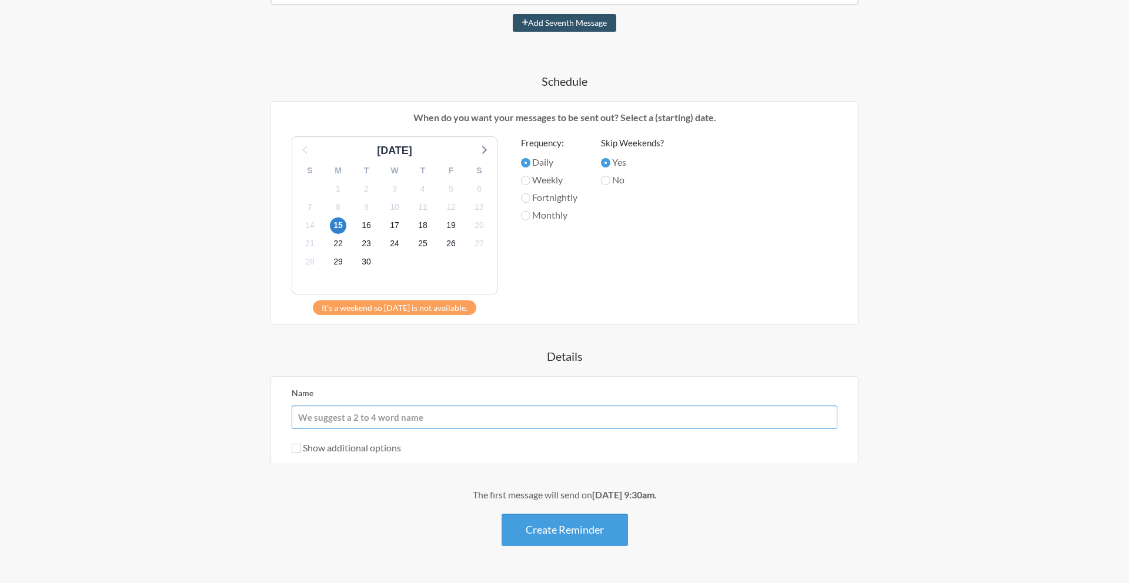
click at [371, 419] on input "Name" at bounding box center [565, 418] width 546 height 24
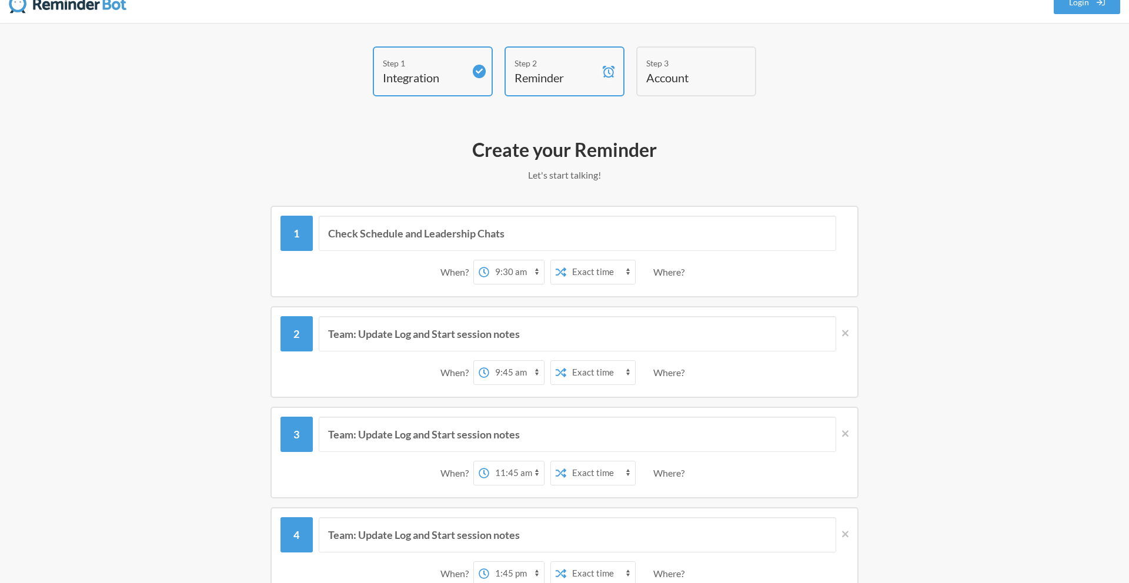
scroll to position [16, 0]
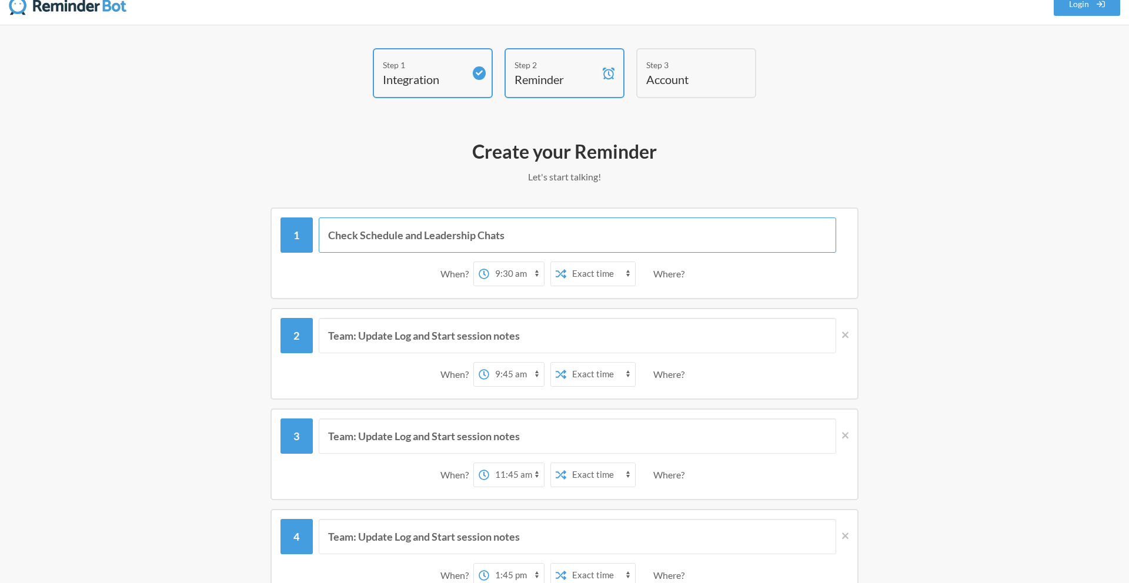
drag, startPoint x: 526, startPoint y: 236, endPoint x: 323, endPoint y: 232, distance: 203.6
click at [323, 232] on input "Check Schedule and Leadership Chats" at bounding box center [578, 235] width 518 height 35
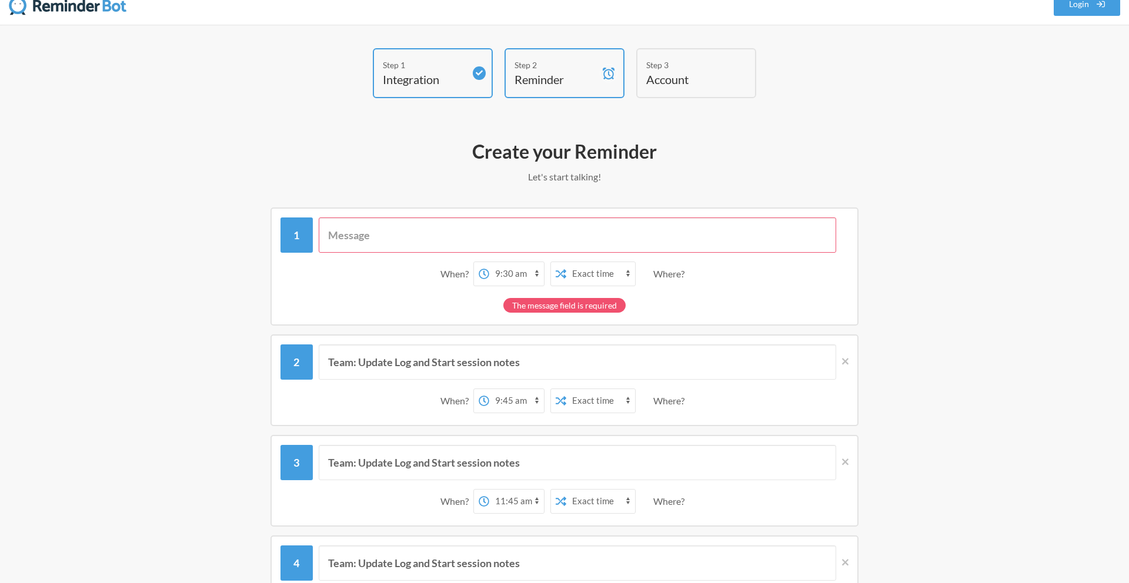
click at [788, 298] on div "The message field is required" at bounding box center [565, 302] width 568 height 21
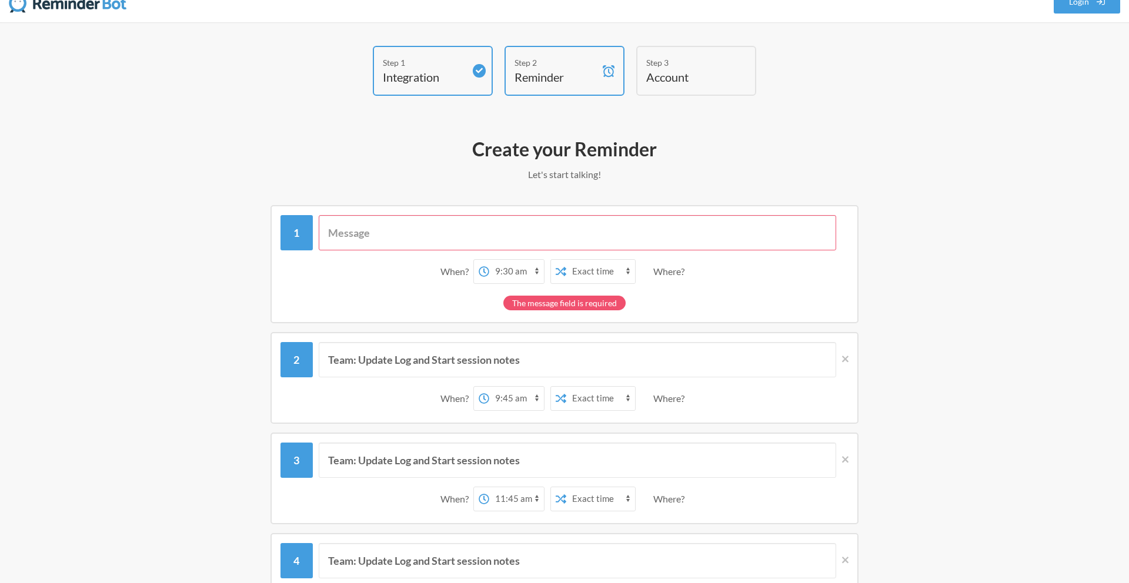
scroll to position [15, 0]
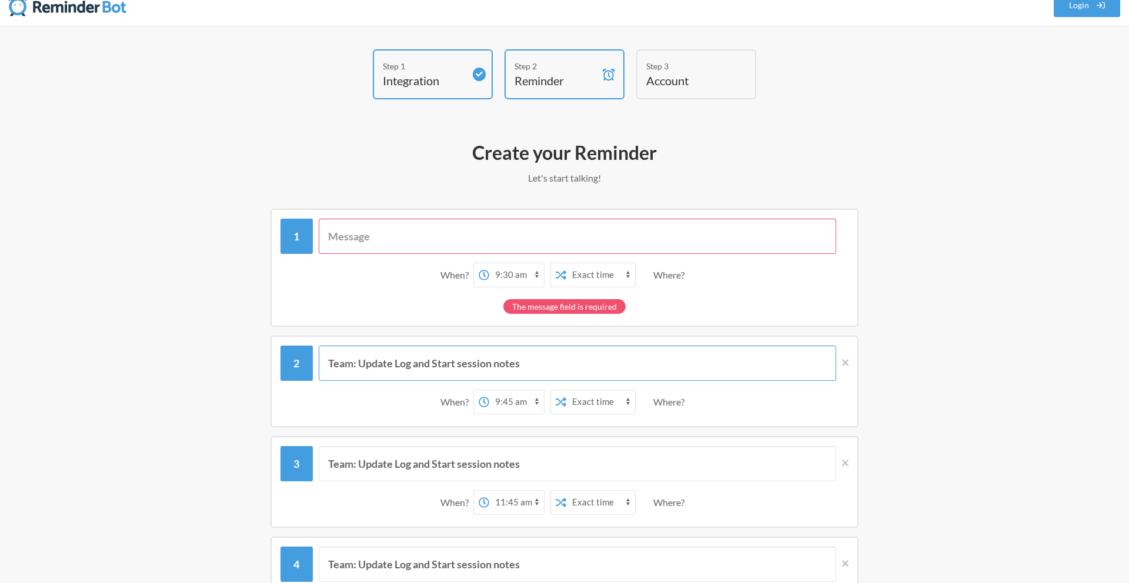
drag, startPoint x: 481, startPoint y: 364, endPoint x: 328, endPoint y: 367, distance: 153.0
click at [328, 367] on input "Team: Update Log and Start session notes" at bounding box center [578, 363] width 518 height 35
click at [365, 231] on input "text" at bounding box center [578, 236] width 518 height 35
paste input "Team: Update Log and Start session notes"
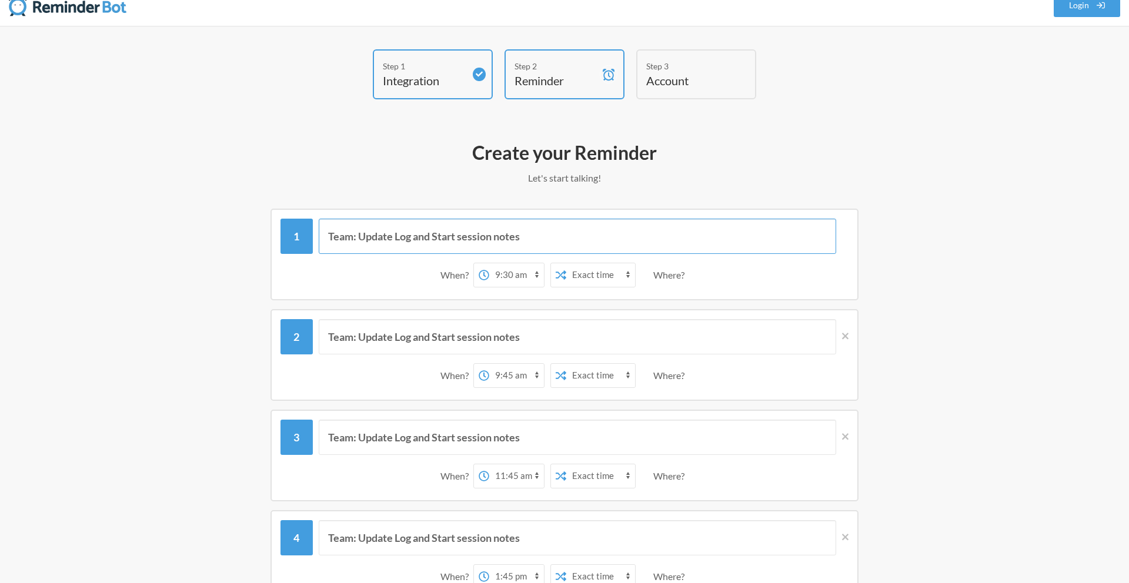
type input "Team: Update Log and Start session notes"
click at [535, 272] on select "12:00 am 12:15 am 12:30 am 12:45 am 1:00 am 1:15 am 1:30 am 1:45 am 2:00 am 2:1…" at bounding box center [516, 275] width 55 height 24
select select "09:45:00"
click at [489, 263] on select "12:00 am 12:15 am 12:30 am 12:45 am 1:00 am 1:15 am 1:30 am 1:45 am 2:00 am 2:1…" at bounding box center [516, 275] width 55 height 24
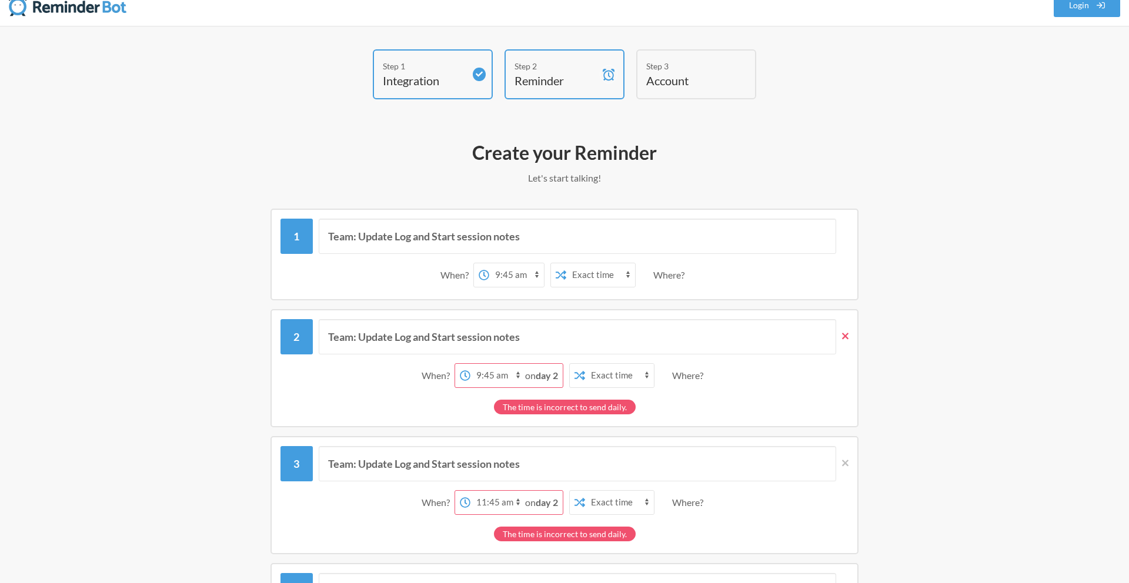
click at [848, 338] on icon at bounding box center [845, 336] width 6 height 11
select select "11:45:00"
select select "13:45:00"
select select "15:45:00"
select select "16:45:00"
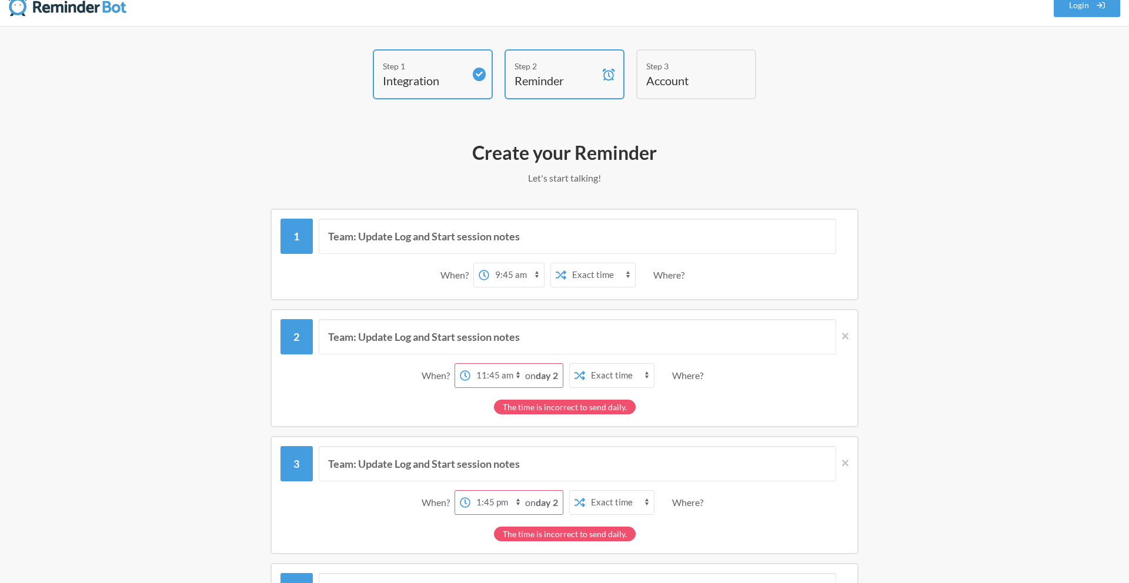
click at [592, 347] on input "Team: Update Log and Start session notes" at bounding box center [578, 336] width 518 height 35
click at [540, 378] on strong "day 2" at bounding box center [547, 375] width 22 height 11
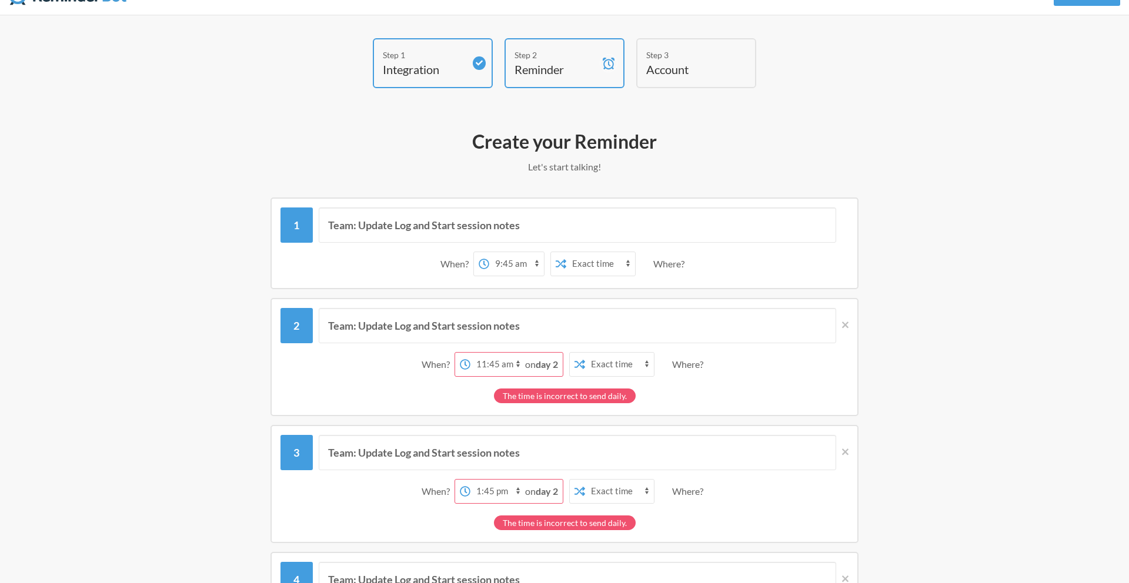
scroll to position [0, 0]
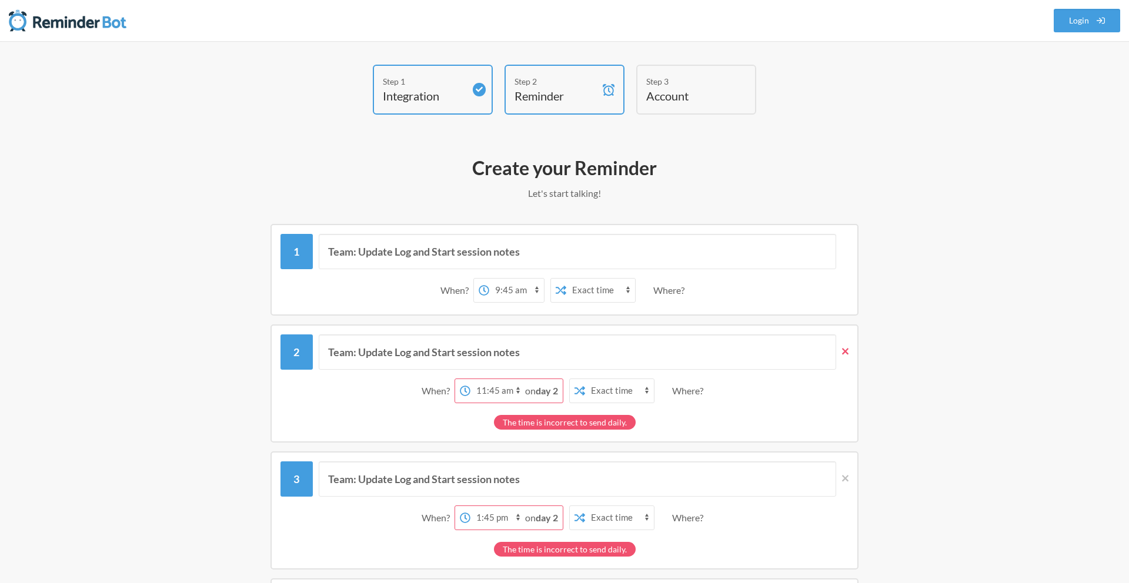
click at [846, 351] on icon at bounding box center [845, 351] width 6 height 11
select select "13:45:00"
select select "15:45:00"
select select "16:45:00"
click at [846, 351] on icon at bounding box center [845, 351] width 6 height 11
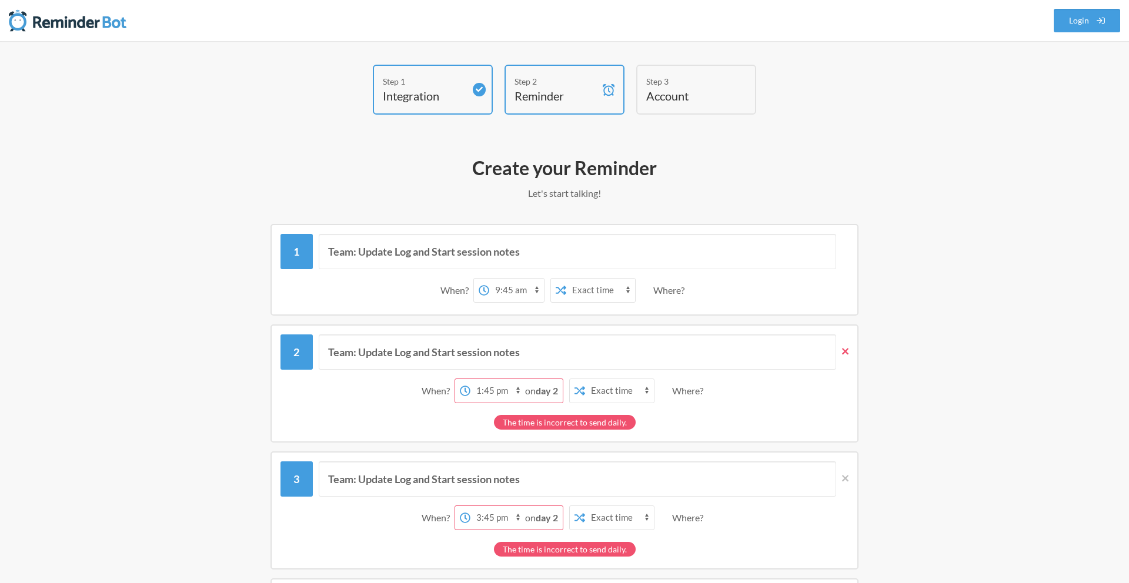
select select "15:45:00"
select select "16:45:00"
click at [846, 351] on icon at bounding box center [845, 351] width 6 height 11
select select "16:45:00"
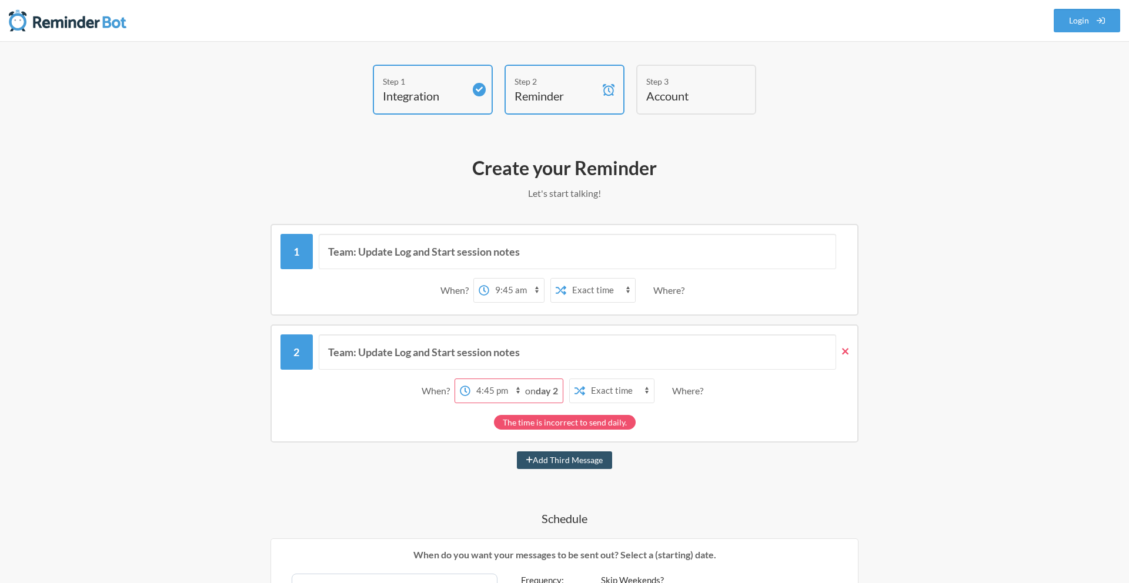
click at [846, 351] on icon at bounding box center [845, 351] width 6 height 11
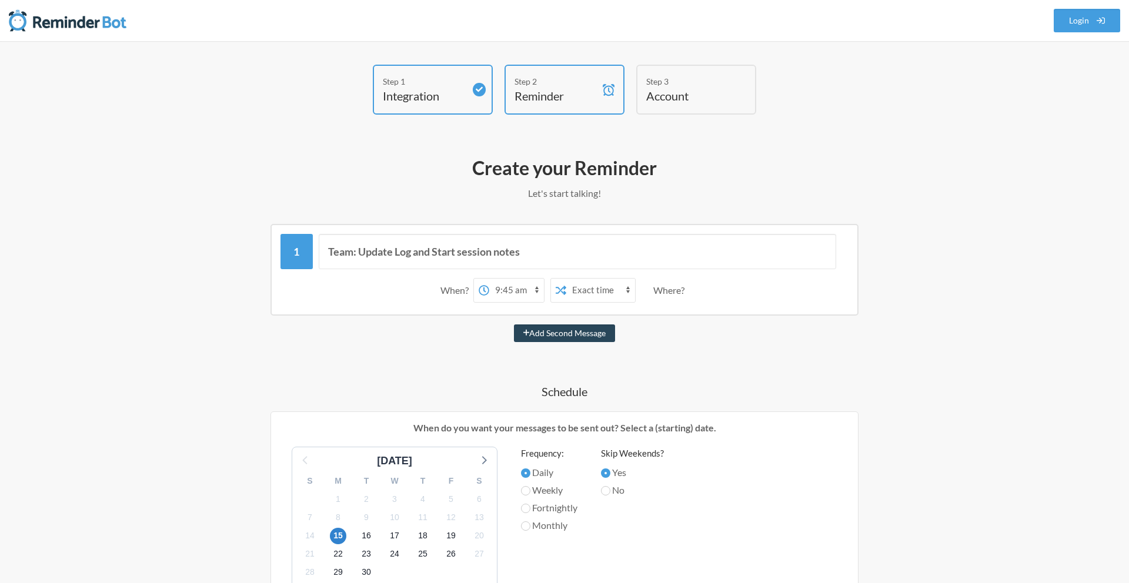
click at [576, 335] on button "Add Second Message" at bounding box center [565, 334] width 102 height 18
select select "10:45:00"
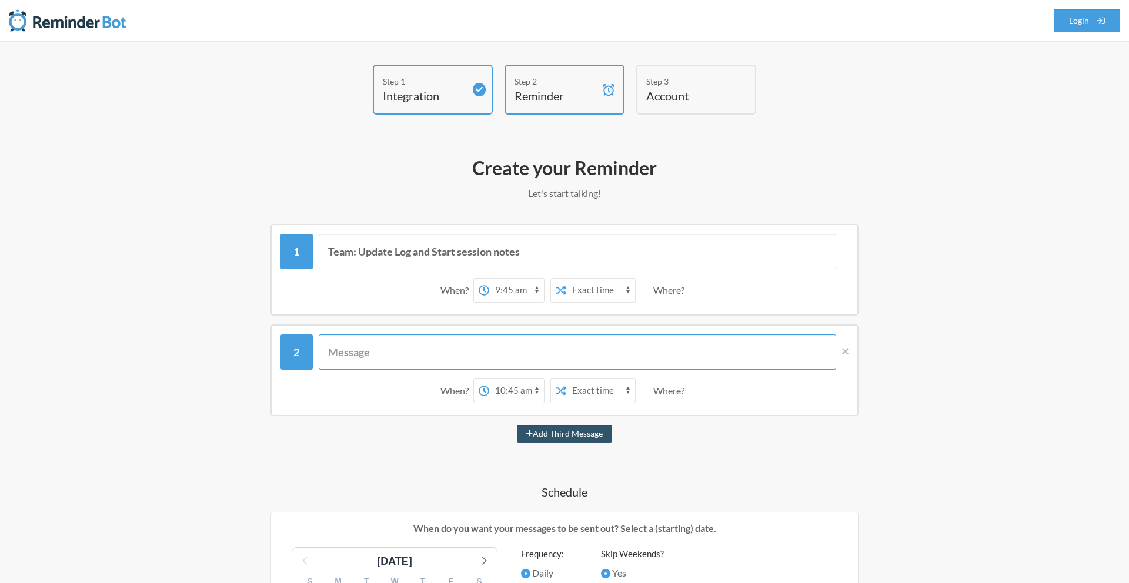
click at [528, 349] on input "text" at bounding box center [578, 352] width 518 height 35
paste input "Team: Update Log and Start session notes"
type input "Team: Update Log and Start session notes"
click at [588, 431] on button "Add Third Message" at bounding box center [564, 434] width 95 height 18
select select "11:45:00"
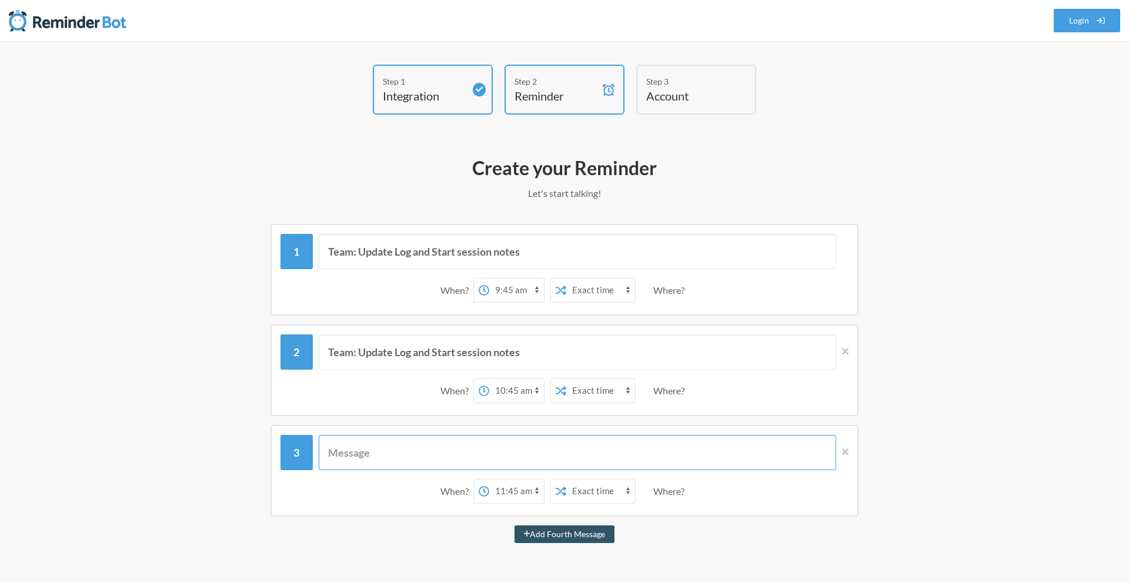
click at [501, 442] on input "text" at bounding box center [578, 452] width 518 height 35
paste input "Team: Update Log and Start session notes"
type input "Team: Update Log and Start session notes"
click at [845, 456] on icon at bounding box center [845, 452] width 6 height 11
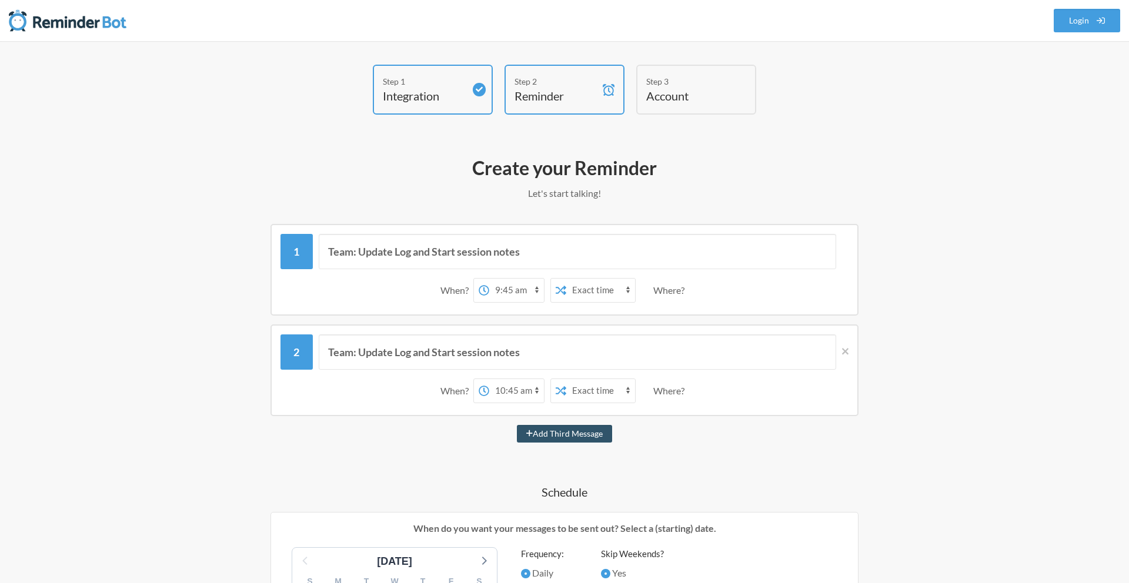
click at [535, 389] on select "12:00 am 12:15 am 12:30 am 12:45 am 1:00 am 1:15 am 1:30 am 1:45 am 2:00 am 2:1…" at bounding box center [516, 391] width 55 height 24
select select "11:45:00"
click at [489, 379] on select "12:00 am 12:15 am 12:30 am 12:45 am 1:00 am 1:15 am 1:30 am 1:45 am 2:00 am 2:1…" at bounding box center [516, 391] width 55 height 24
click at [565, 431] on button "Add Third Message" at bounding box center [564, 434] width 95 height 18
select select "12:45:00"
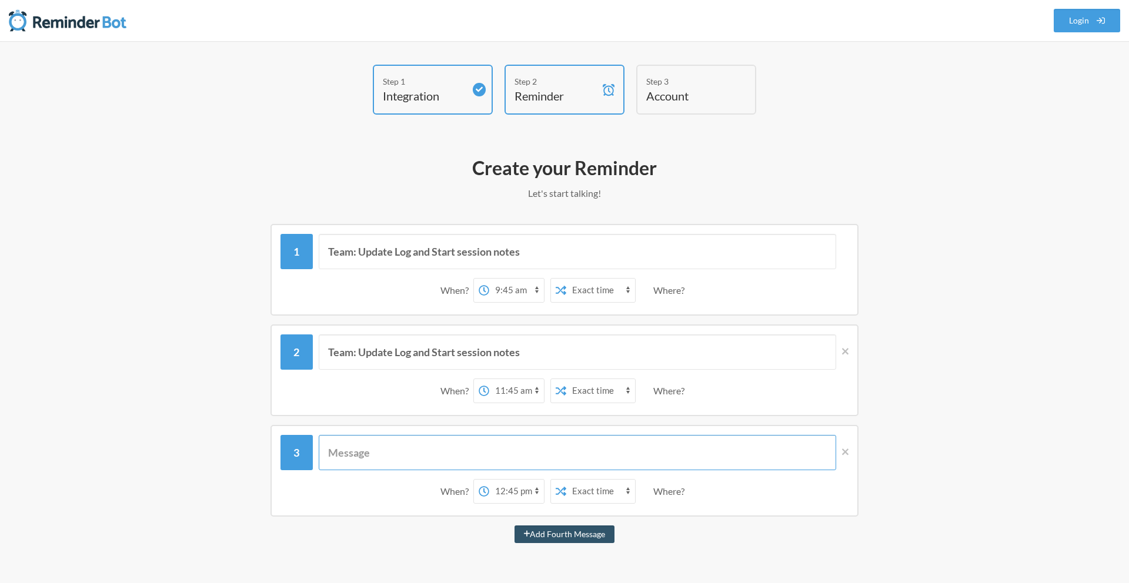
click at [523, 446] on input "text" at bounding box center [578, 452] width 518 height 35
paste input "Team: Update Log and Start session notes"
type input "Team: Update Log and Start session notes"
click at [538, 488] on select "12:00 am 12:15 am 12:30 am 12:45 am 1:00 am 1:15 am 1:30 am 1:45 am 2:00 am 2:1…" at bounding box center [516, 492] width 55 height 24
select select "13:45:00"
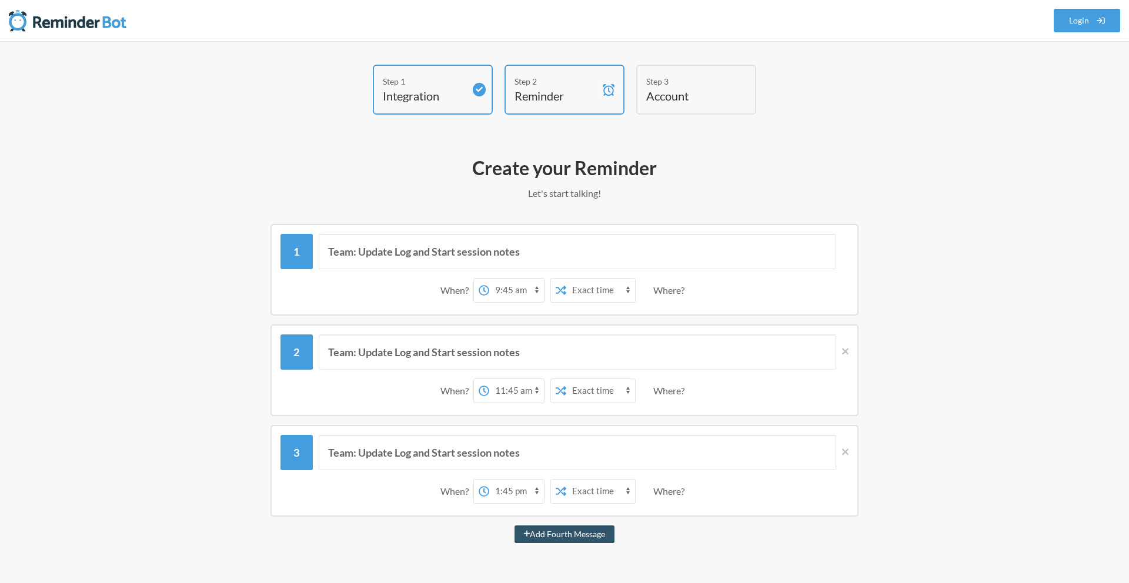
click at [489, 480] on select "12:00 am 12:15 am 12:30 am 12:45 am 1:00 am 1:15 am 1:30 am 1:45 am 2:00 am 2:1…" at bounding box center [516, 492] width 55 height 24
click at [572, 536] on button "Add Fourth Message" at bounding box center [565, 535] width 101 height 18
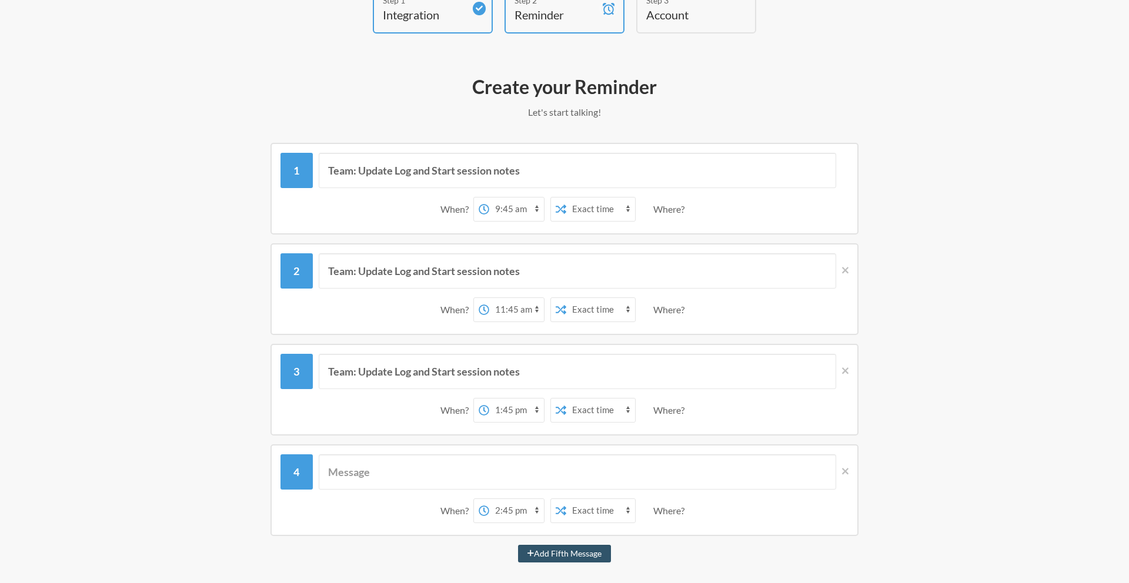
scroll to position [82, 0]
click at [536, 509] on select "12:00 am 12:15 am 12:30 am 12:45 am 1:00 am 1:15 am 1:30 am 1:45 am 2:00 am 2:1…" at bounding box center [516, 510] width 55 height 24
select select "15:45:00"
click at [489, 498] on select "12:00 am 12:15 am 12:30 am 12:45 am 1:00 am 1:15 am 1:30 am 1:45 am 2:00 am 2:1…" at bounding box center [516, 510] width 55 height 24
click at [491, 482] on input "text" at bounding box center [578, 470] width 518 height 35
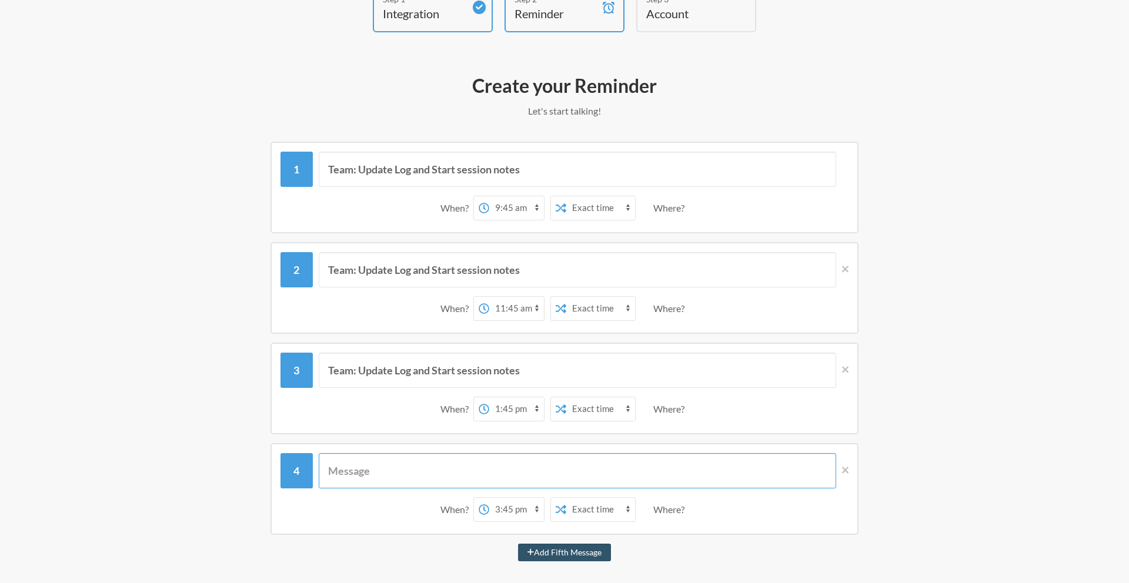
paste input "Team: Update Log and Start session notes"
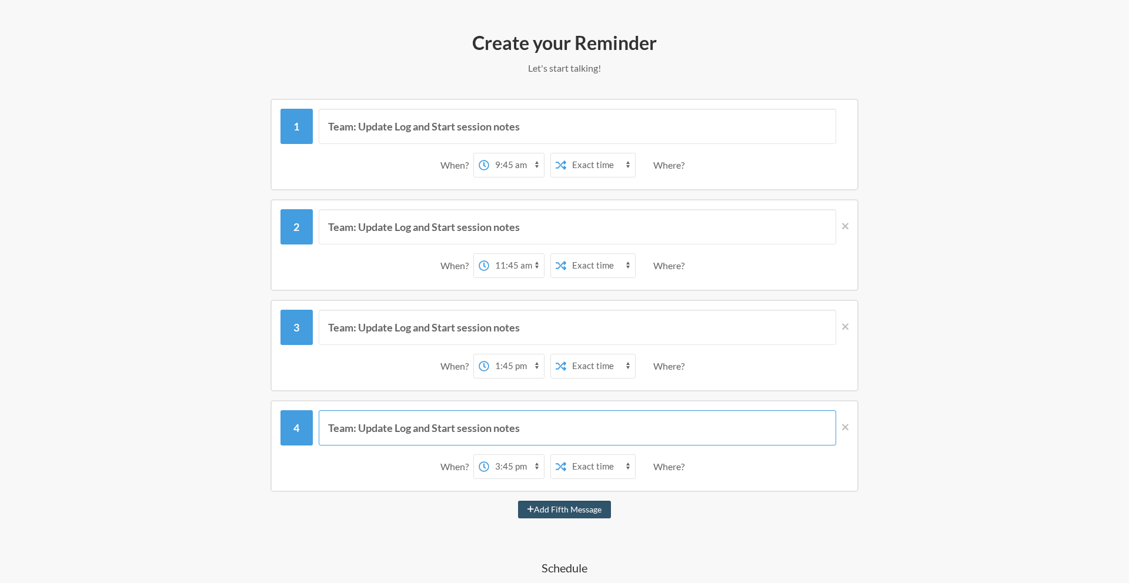
scroll to position [129, 0]
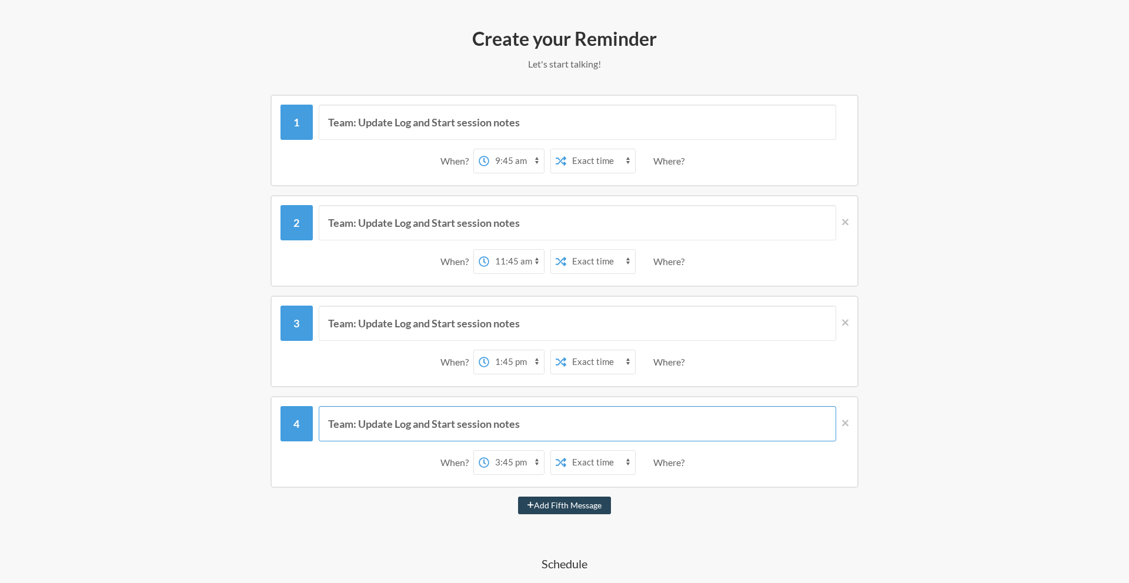
type input "Team: Update Log and Start session notes"
click at [552, 511] on button "Add Fifth Message" at bounding box center [564, 506] width 93 height 18
select select "16:45:00"
click at [533, 521] on input "text" at bounding box center [578, 524] width 518 height 35
paste input "Team: Update Log and Start session notes"
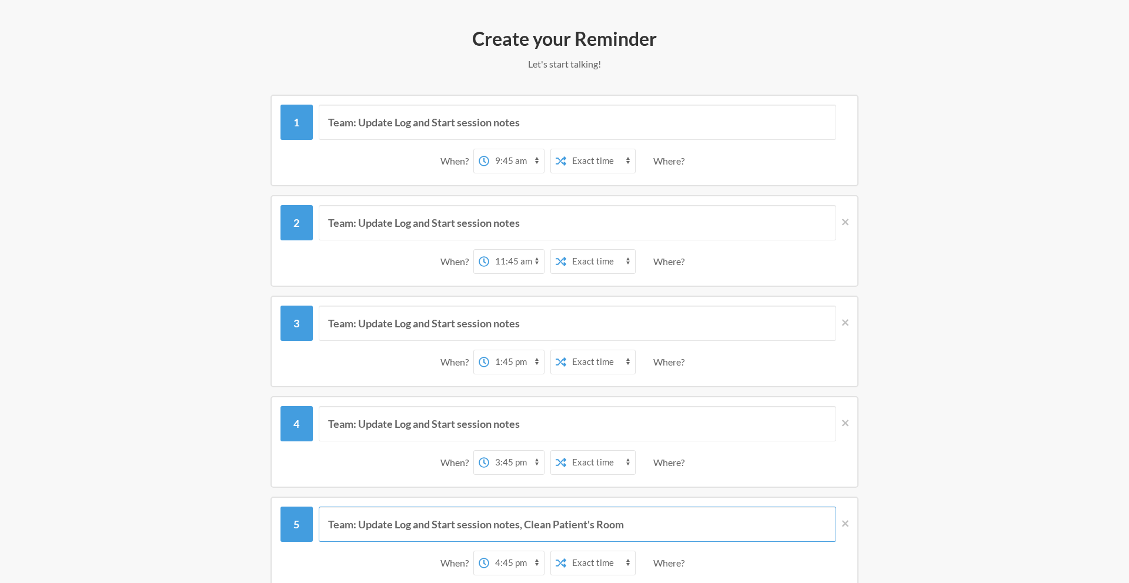
type input "Team: Update Log and Start session notes, Clean Patient's Room"
click at [933, 515] on div "Step 1 Integration Step 2 Reminder Step 3 Account What would you like your remi…" at bounding box center [564, 556] width 753 height 1242
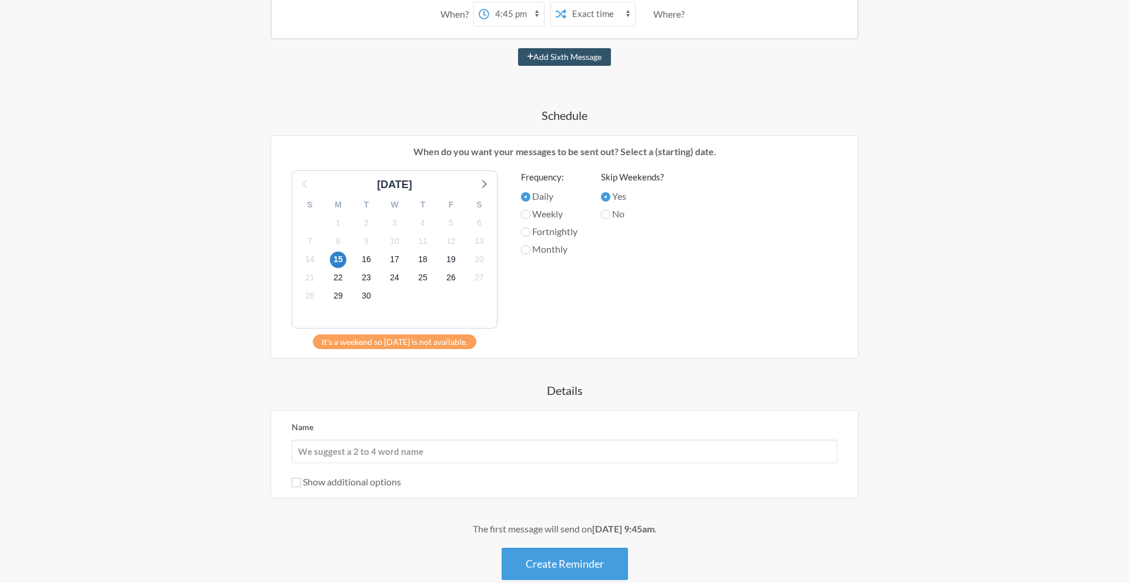
scroll to position [746, 0]
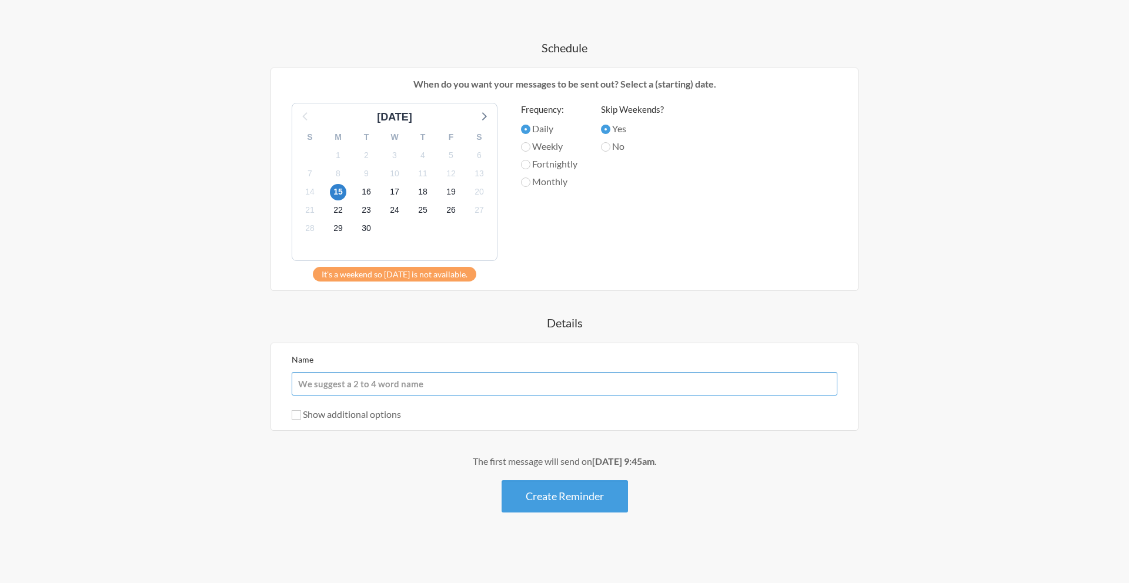
click at [436, 386] on input "Name" at bounding box center [565, 384] width 546 height 24
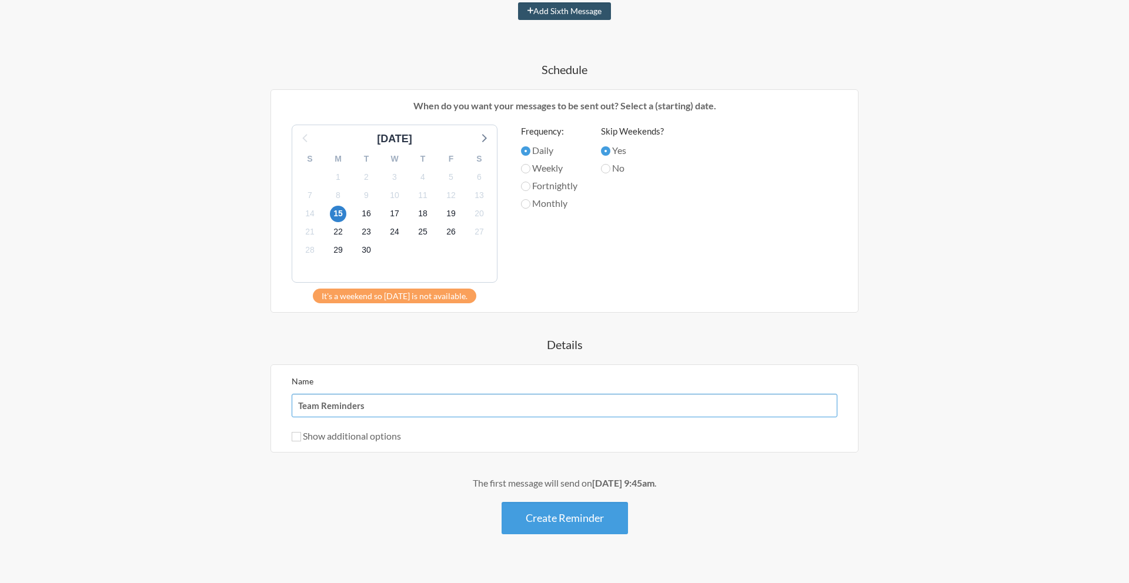
scroll to position [728, 0]
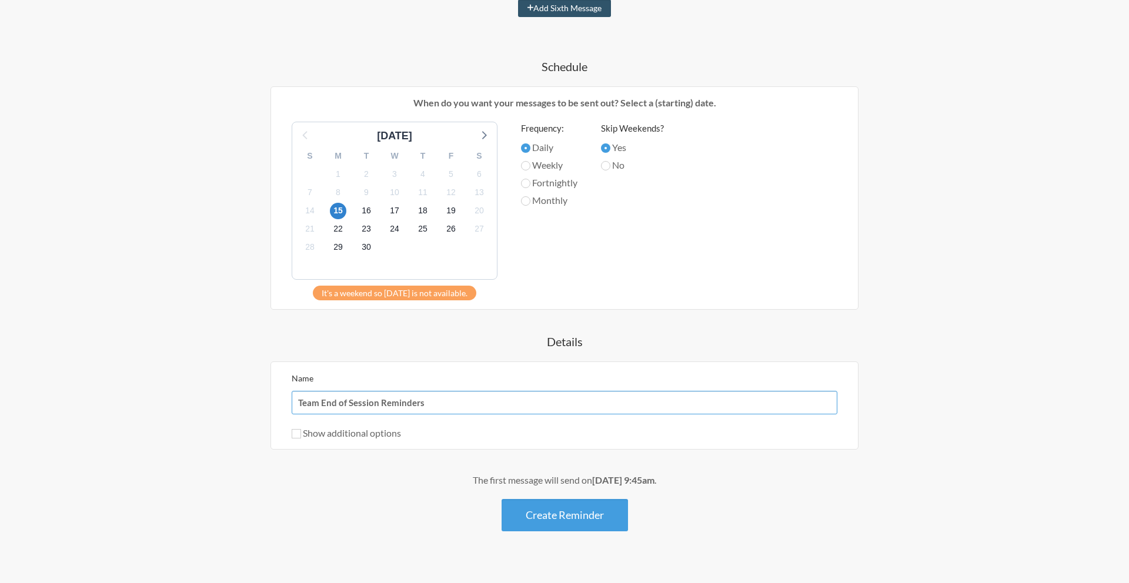
type input "Team End of Session Reminders"
click at [297, 434] on input "Show additional options" at bounding box center [296, 433] width 9 height 9
checkbox input "true"
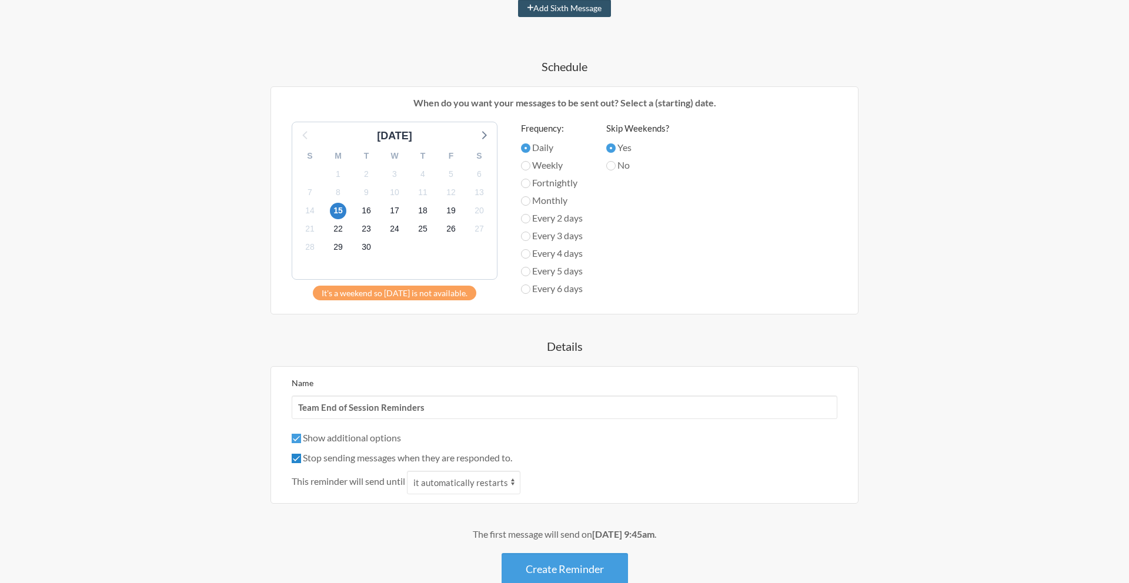
click at [300, 458] on input "Stop sending messages when they are responded to." at bounding box center [296, 458] width 9 height 9
checkbox input "false"
click at [512, 482] on select "it automatically restarts it is replied to" at bounding box center [464, 483] width 114 height 24
select select "1"
click at [409, 471] on select "it automatically restarts it is replied to" at bounding box center [464, 483] width 114 height 24
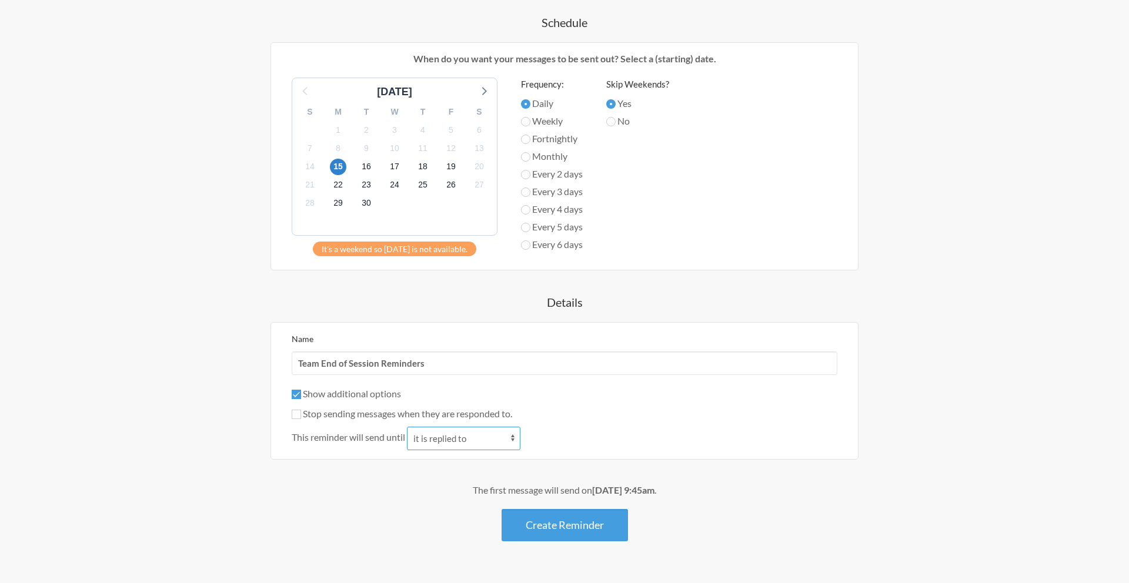
scroll to position [775, 0]
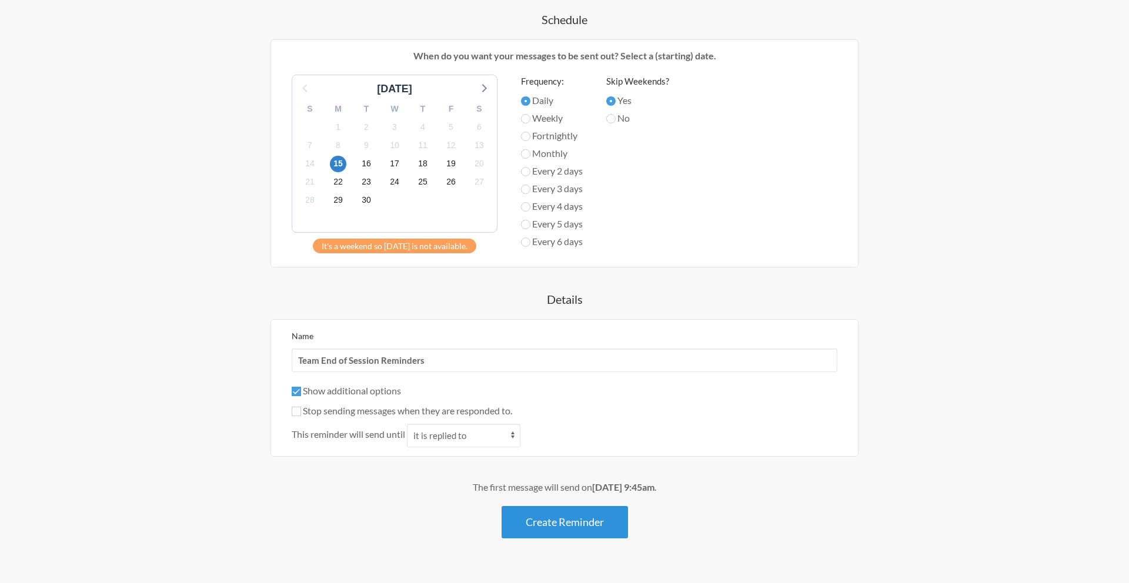
click at [592, 529] on button "Create Reminder" at bounding box center [565, 522] width 126 height 32
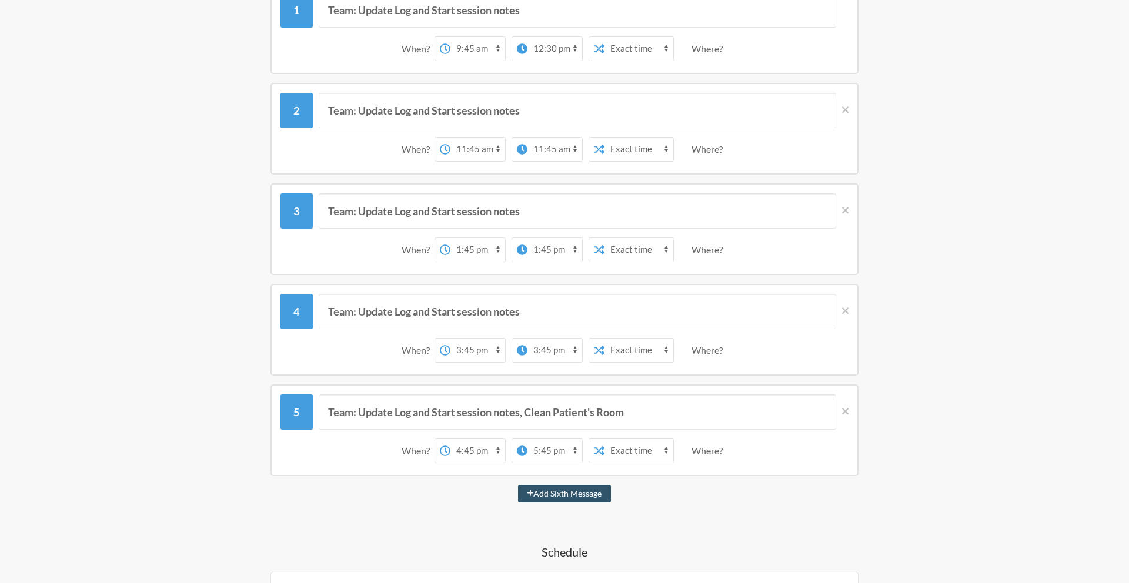
scroll to position [296, 0]
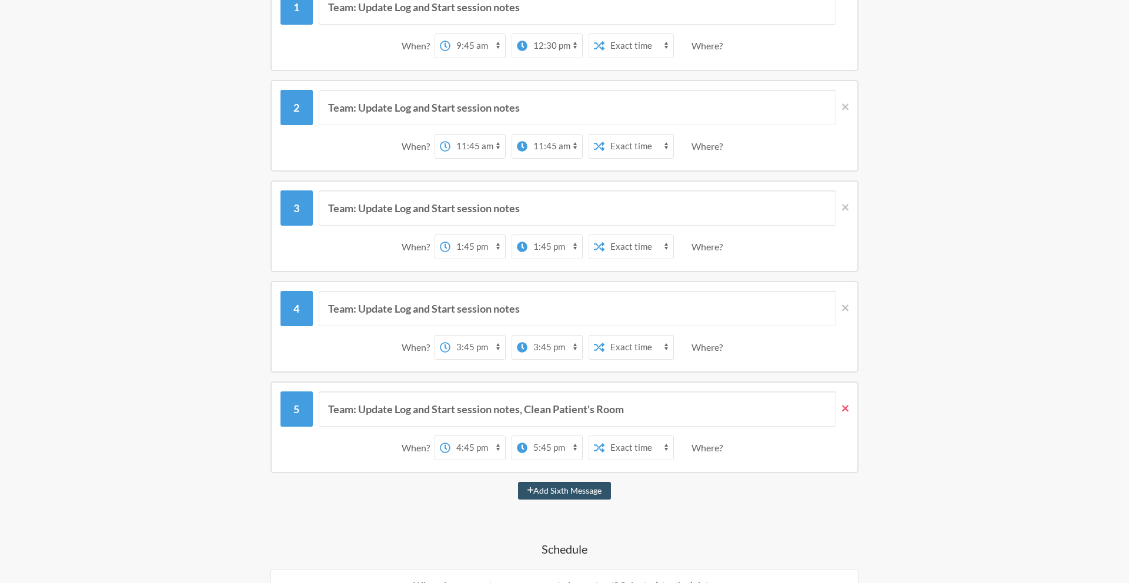
click at [844, 410] on icon at bounding box center [845, 408] width 6 height 6
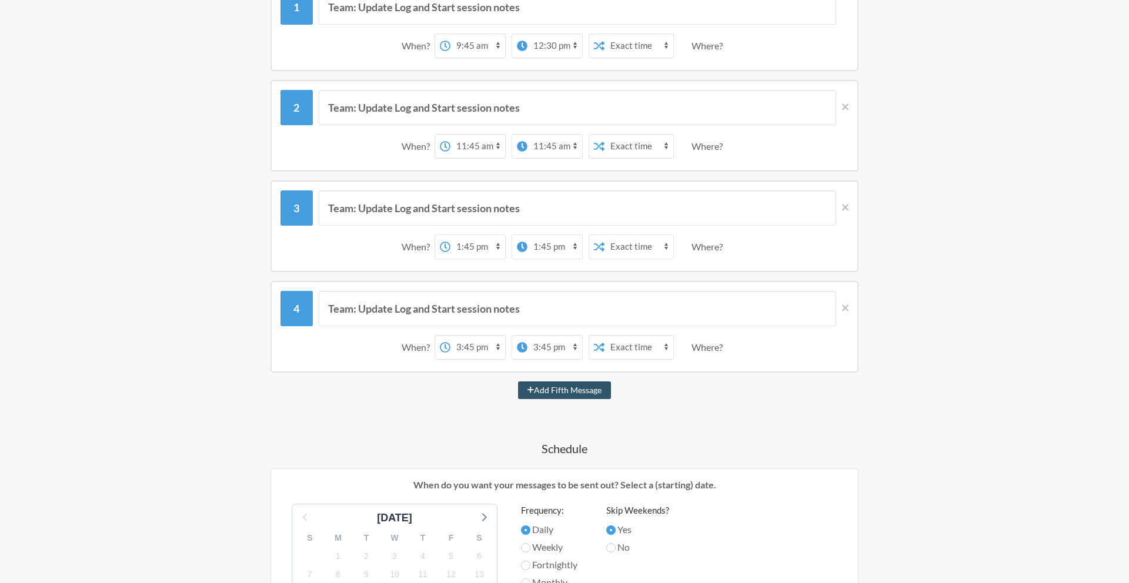
drag, startPoint x: 845, startPoint y: 304, endPoint x: 846, endPoint y: 296, distance: 7.7
click at [845, 304] on icon at bounding box center [845, 308] width 6 height 11
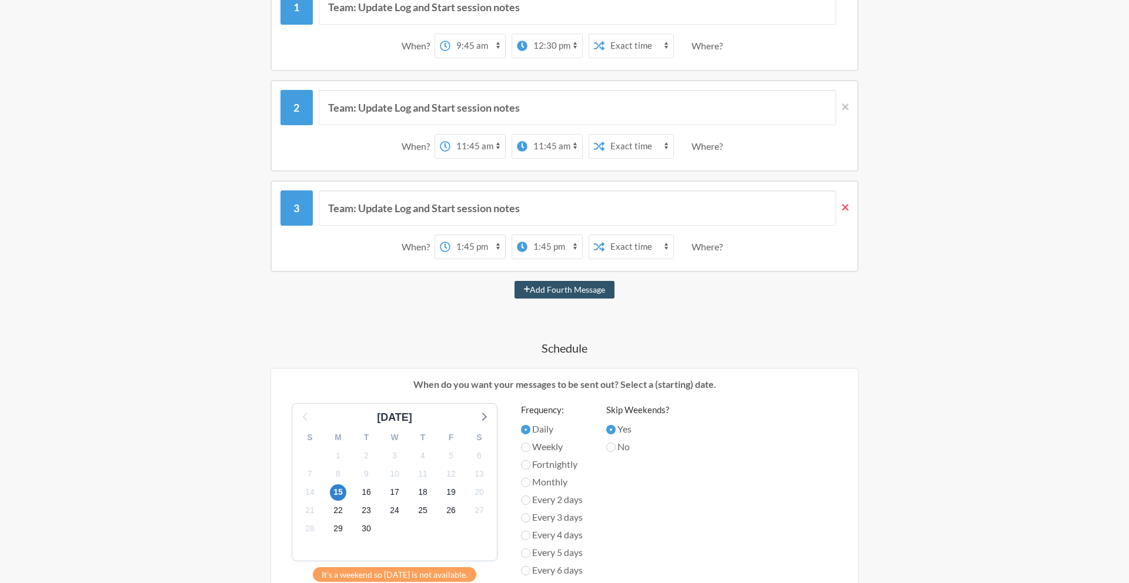
click at [846, 208] on icon at bounding box center [845, 207] width 6 height 6
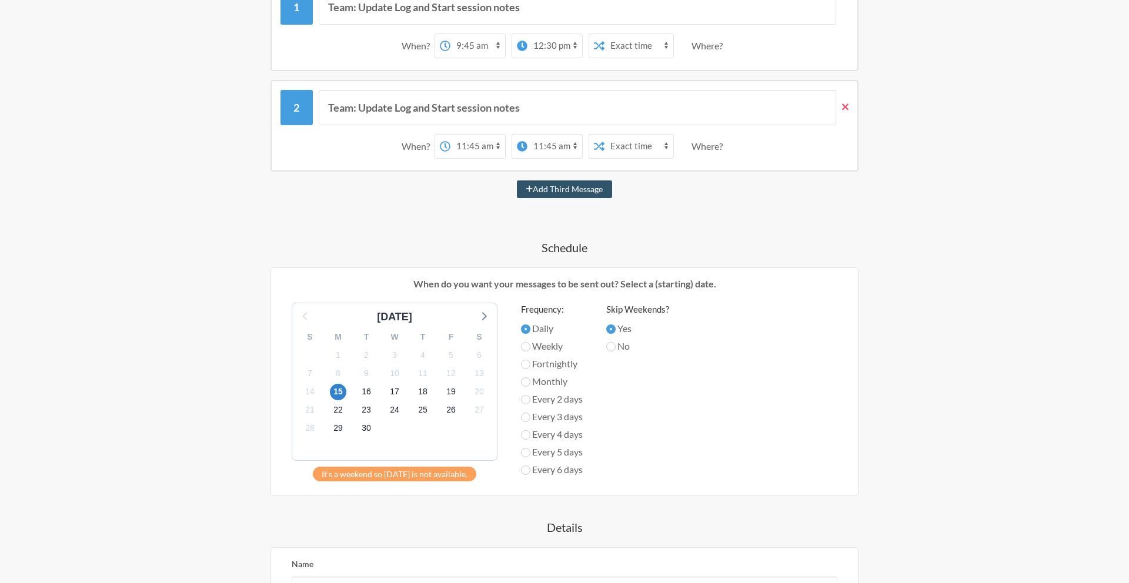
click at [845, 108] on icon at bounding box center [845, 107] width 6 height 11
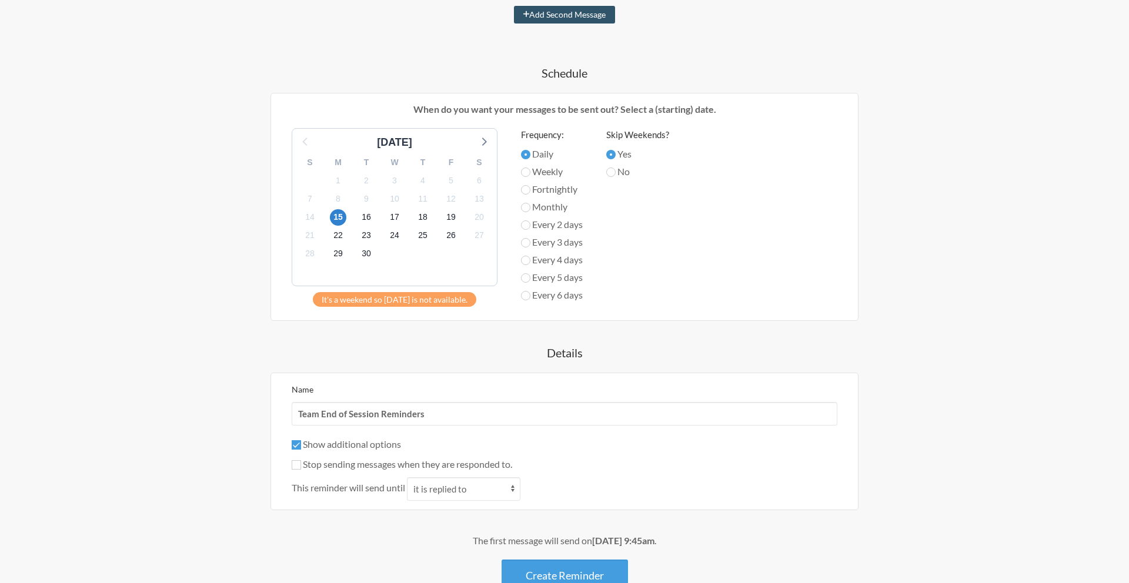
scroll to position [373, 0]
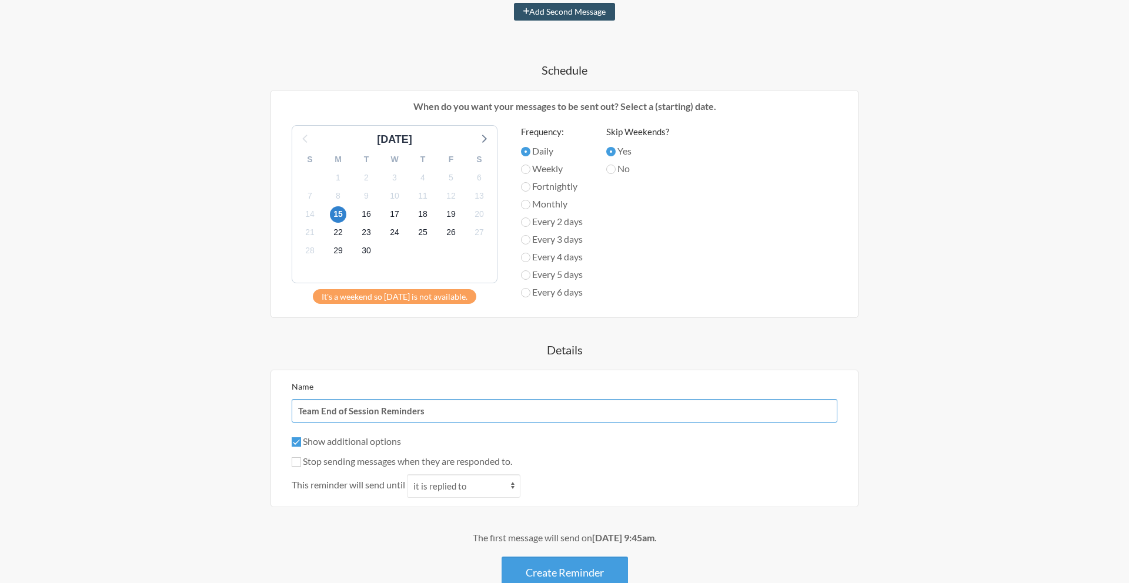
drag, startPoint x: 346, startPoint y: 412, endPoint x: 297, endPoint y: 411, distance: 49.4
click at [297, 411] on input "Team End of Session Reminders" at bounding box center [565, 411] width 546 height 24
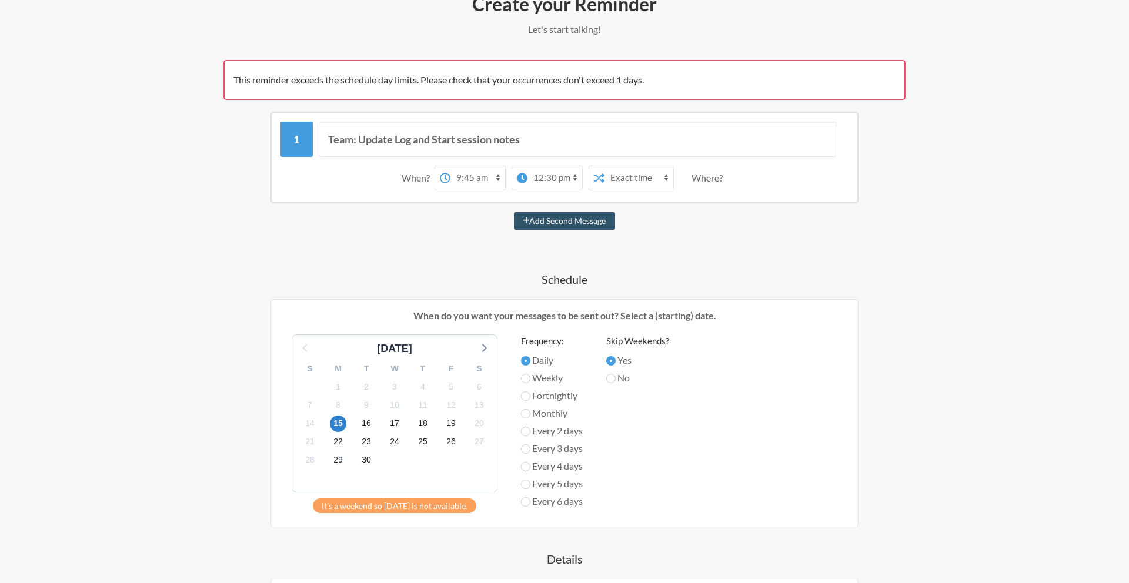
scroll to position [161, 0]
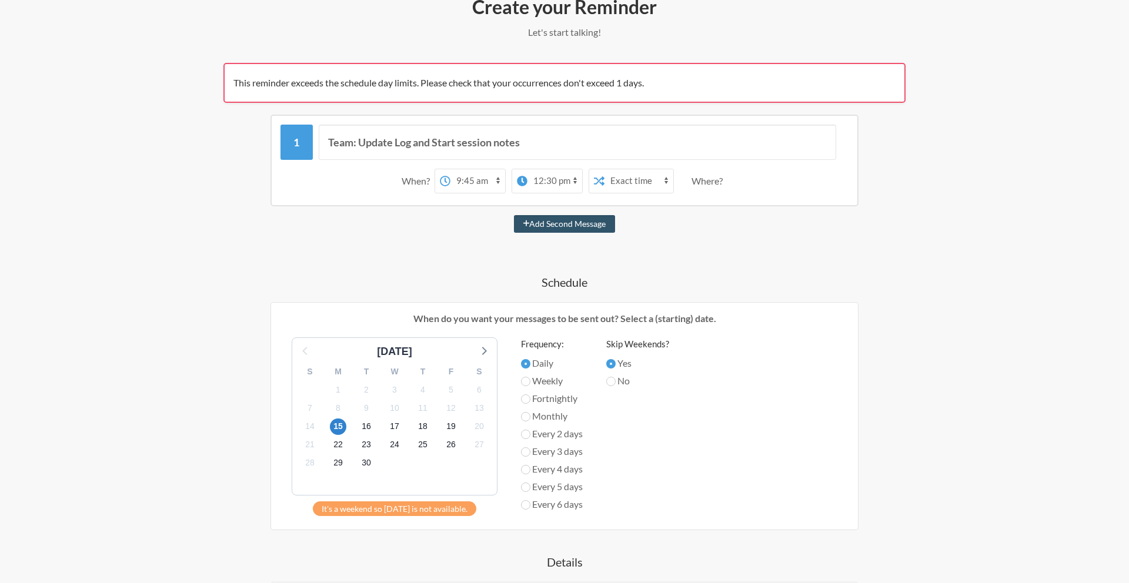
type input "Morning Reminder"
drag, startPoint x: 549, startPoint y: 144, endPoint x: 318, endPoint y: 141, distance: 231.8
click at [318, 141] on div "Team: Update Log and Start session notes" at bounding box center [565, 142] width 568 height 35
type input "Check Schedule and Chat"
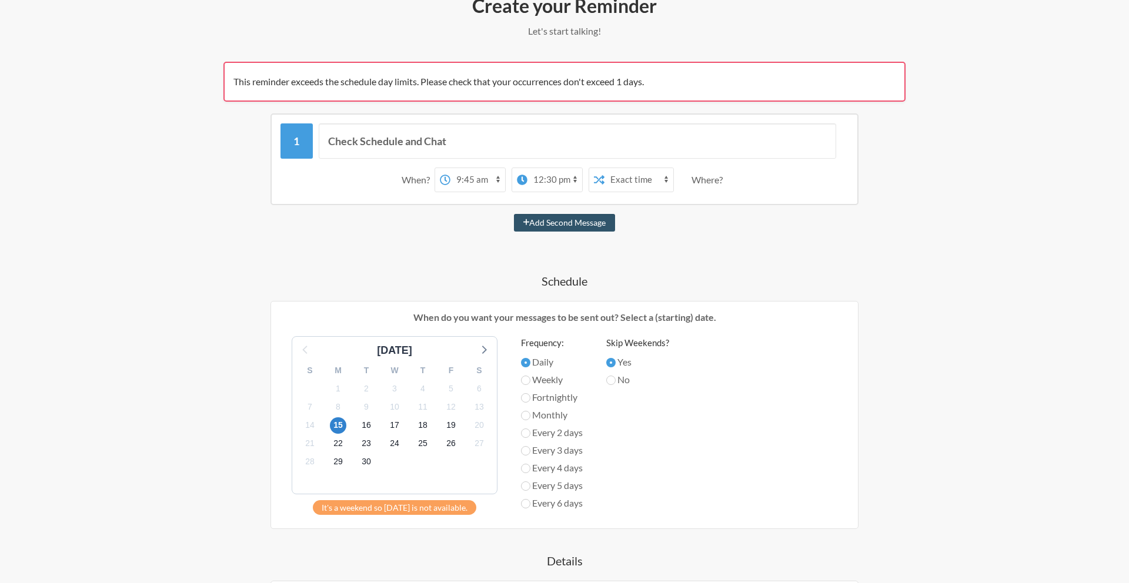
click at [477, 182] on select "12:00 am 12:15 am 12:30 am 12:45 am 1:00 am 1:15 am 1:30 am 1:45 am 2:00 am 2:1…" at bounding box center [478, 180] width 55 height 24
click at [451, 168] on select "12:00 am 12:15 am 12:30 am 12:45 am 1:00 am 1:15 am 1:30 am 1:45 am 2:00 am 2:1…" at bounding box center [478, 180] width 55 height 24
click at [565, 180] on select "12:00 am 12:15 am 12:30 am 12:45 am 1:00 am 1:15 am 1:30 am 1:45 am 2:00 am 2:1…" at bounding box center [555, 180] width 55 height 24
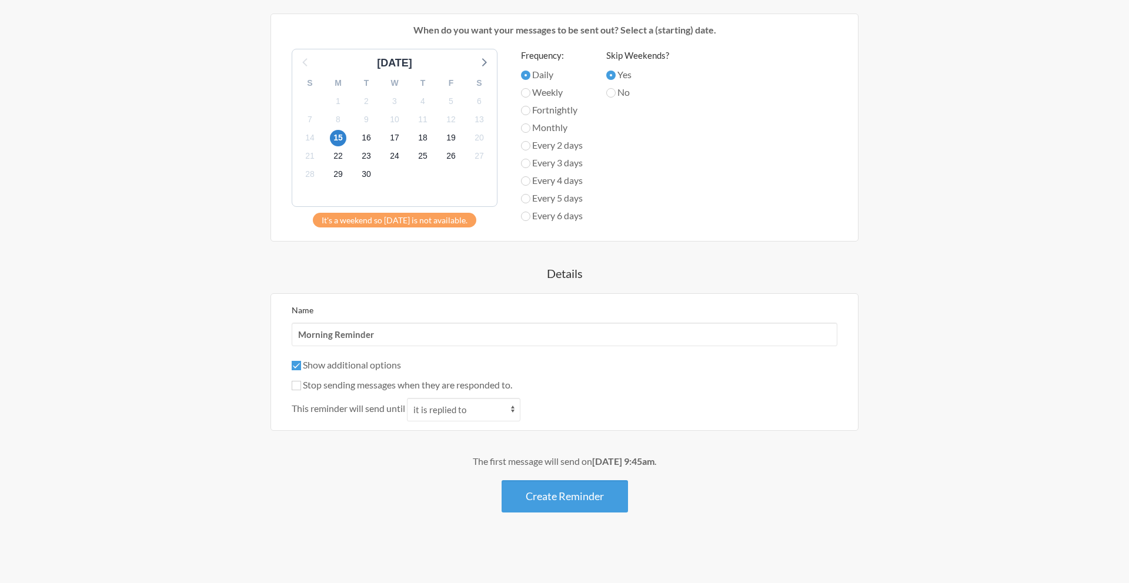
scroll to position [0, 0]
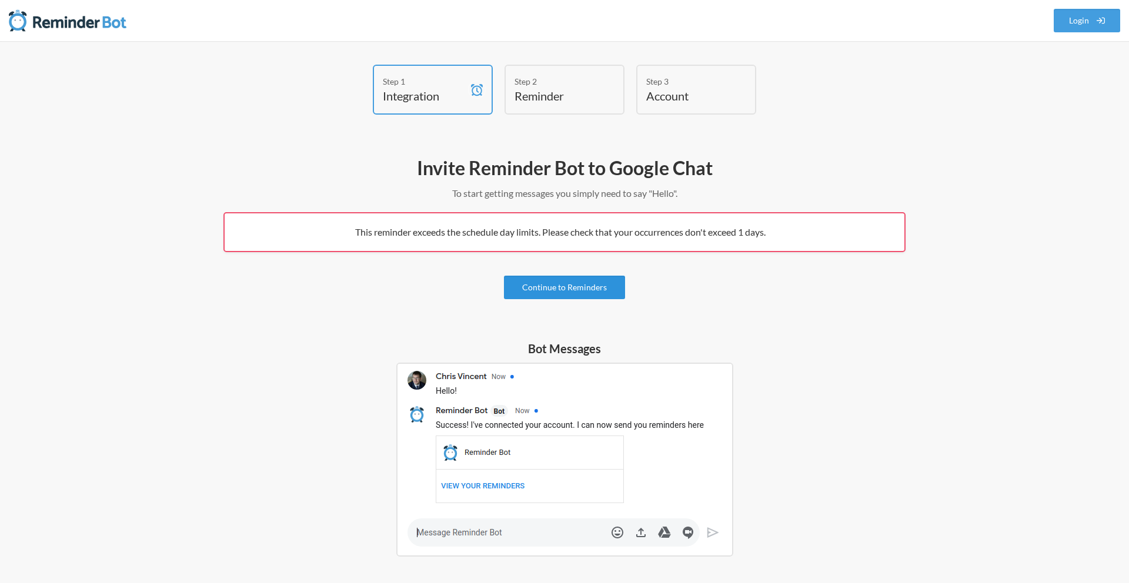
click at [595, 291] on link "Continue to Reminders" at bounding box center [564, 288] width 121 height 24
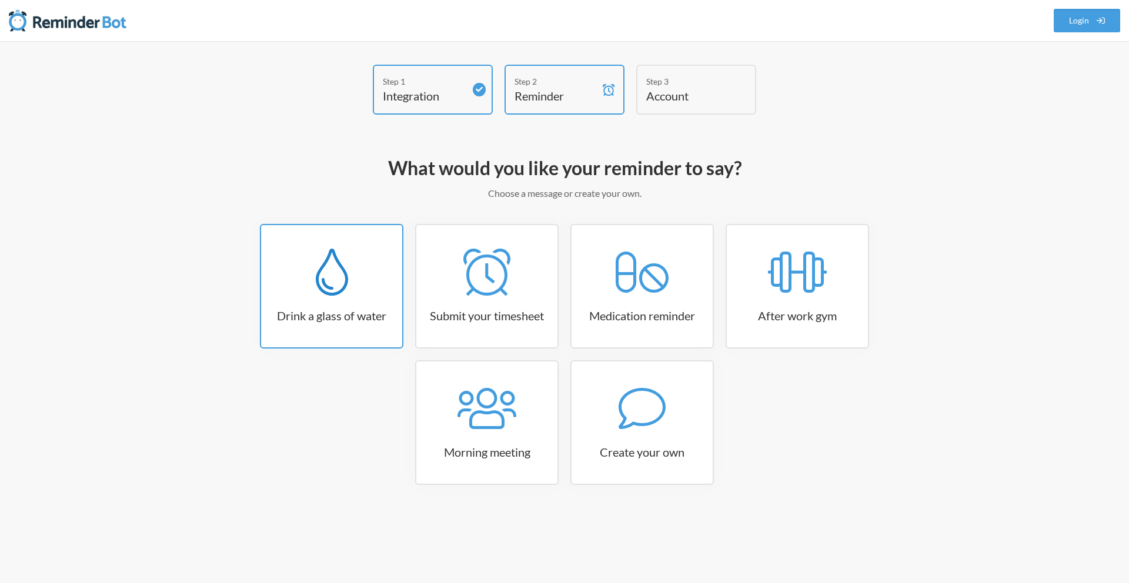
click at [371, 332] on link "Drink a glass of water" at bounding box center [332, 286] width 144 height 125
select select "06:30:00"
select select "true"
select select "11:00:00"
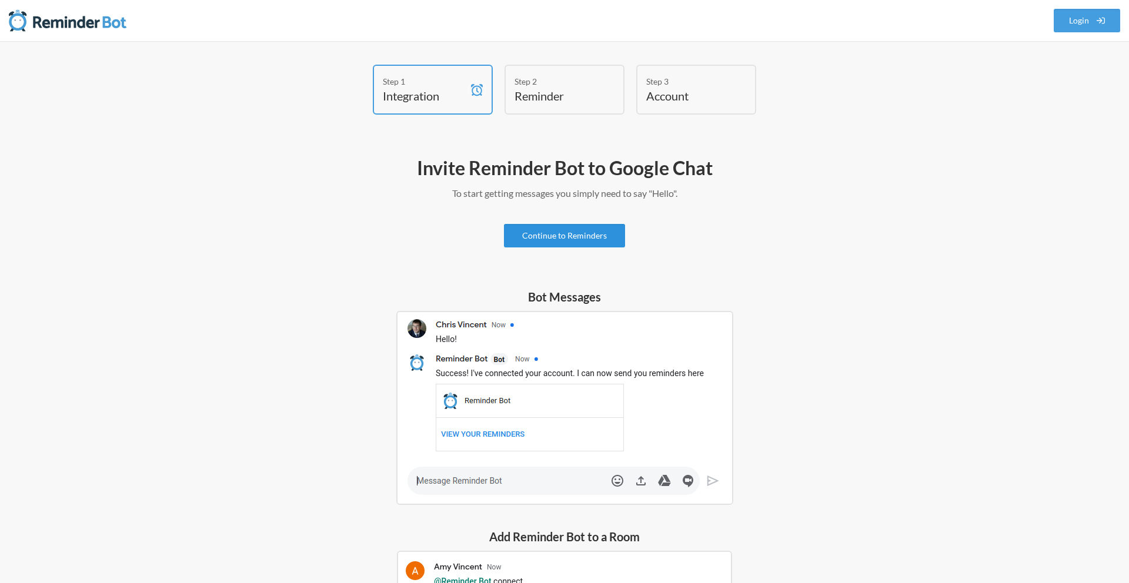
click at [551, 237] on link "Continue to Reminders" at bounding box center [564, 236] width 121 height 24
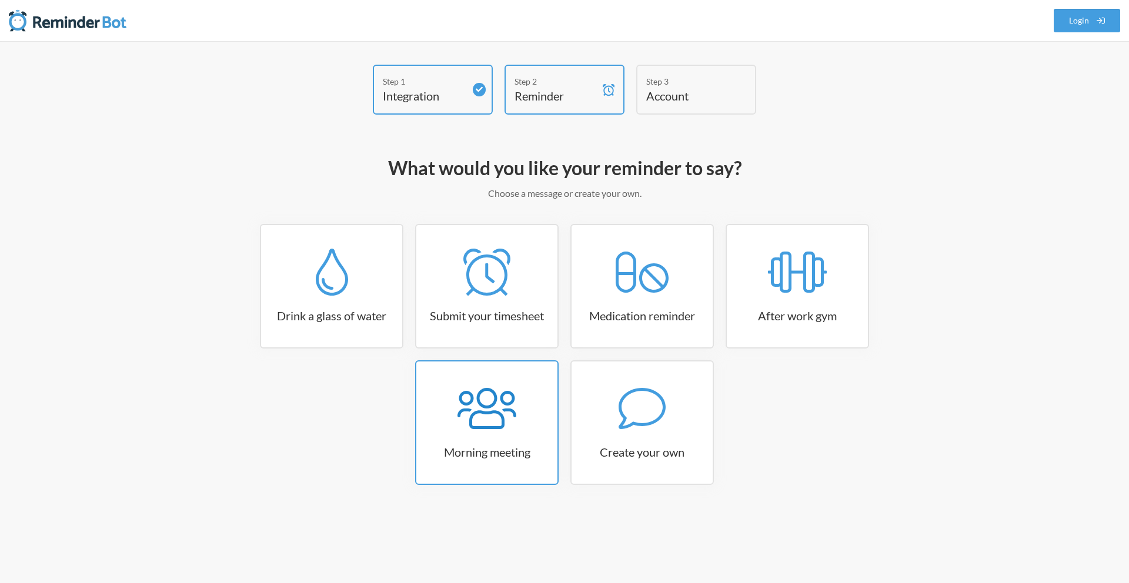
click at [492, 444] on h3 "Morning meeting" at bounding box center [486, 452] width 141 height 16
select select "08:30:00"
select select "true"
select select "09:45:00"
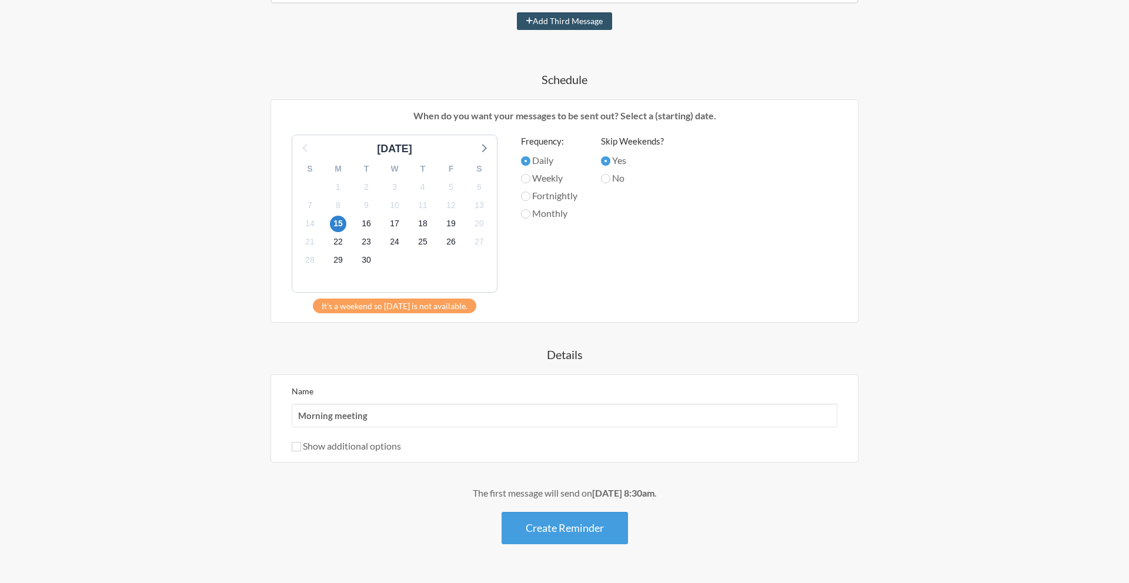
scroll to position [445, 0]
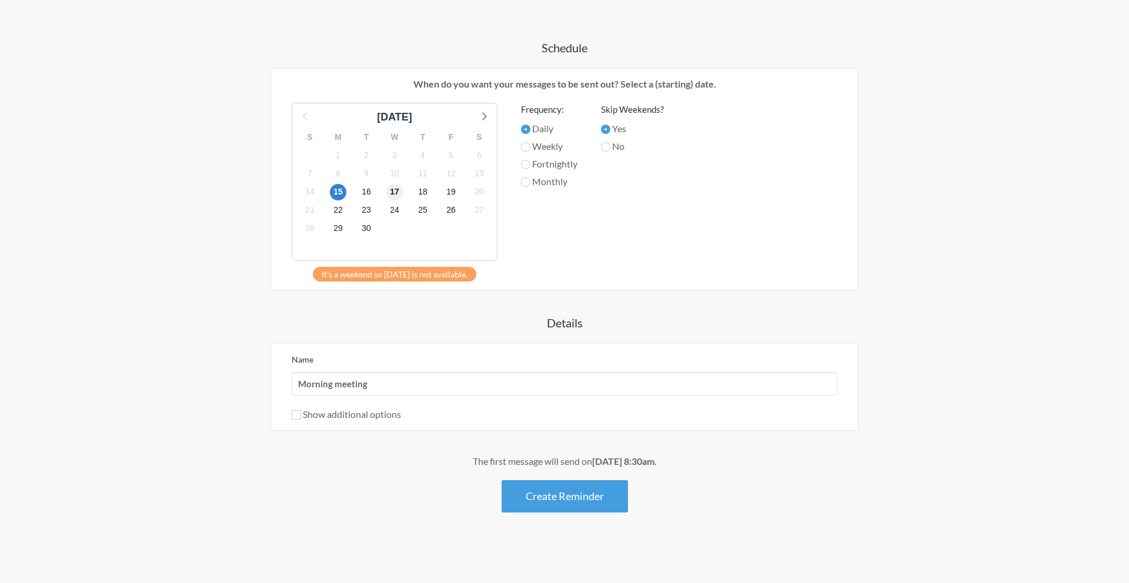
click at [394, 189] on span "17" at bounding box center [394, 192] width 16 height 16
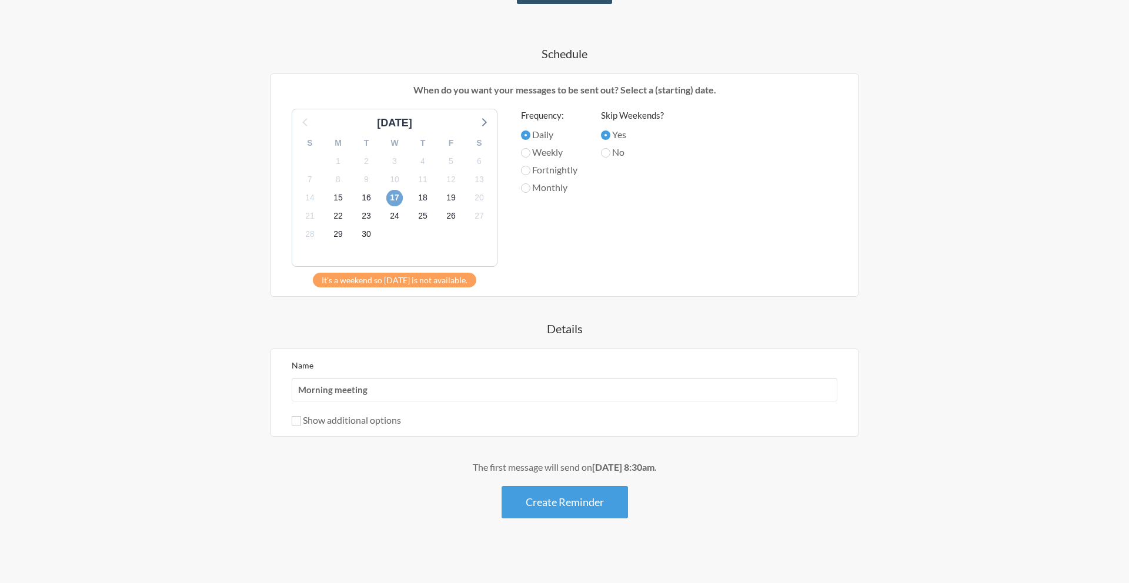
scroll to position [441, 0]
click at [526, 149] on input "Weekly" at bounding box center [525, 150] width 9 height 9
radio input "true"
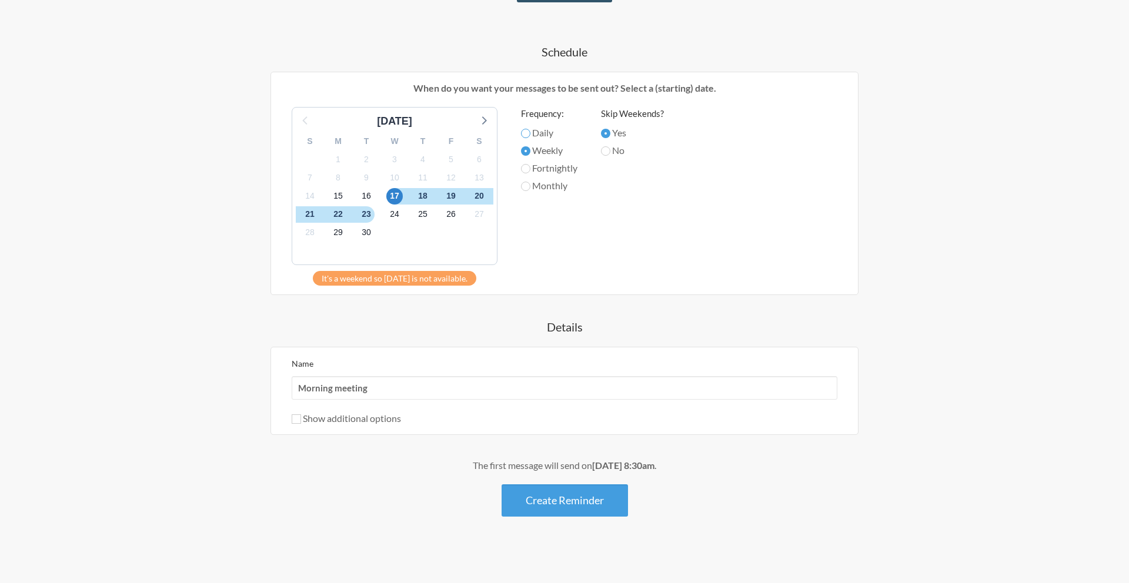
click at [525, 133] on input "Daily" at bounding box center [525, 133] width 9 height 9
radio input "true"
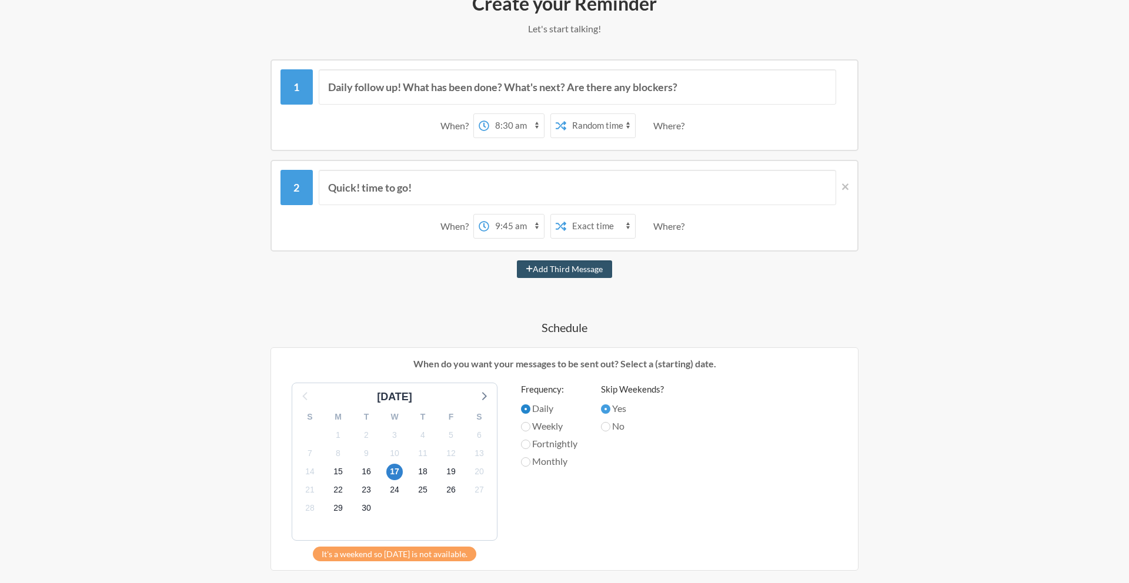
scroll to position [144, 0]
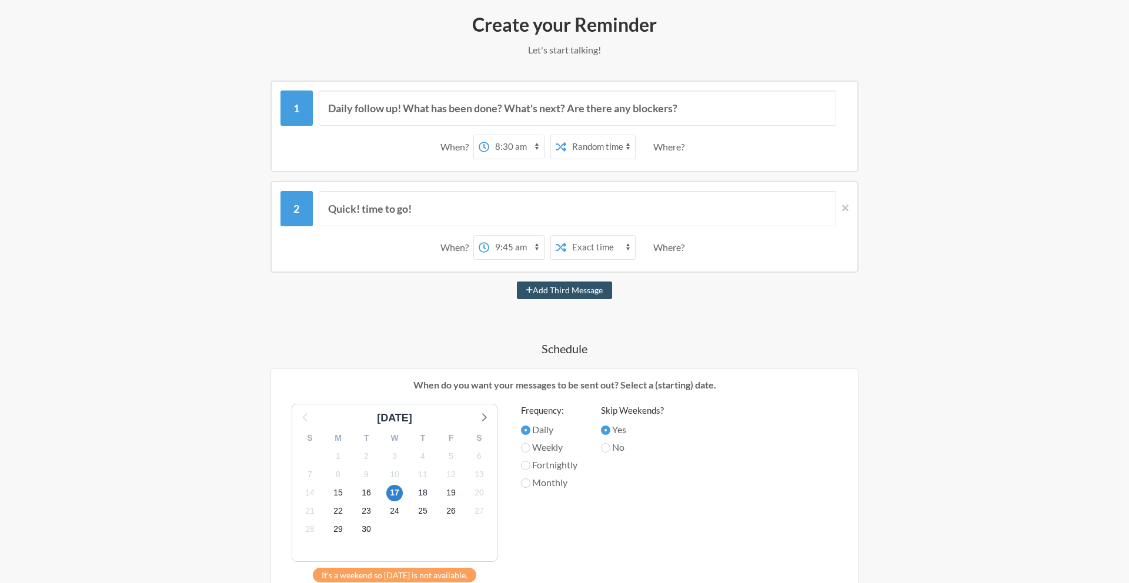
click at [536, 148] on select "12:00 am 12:15 am 12:30 am 12:45 am 1:00 am 1:15 am 1:30 am 1:45 am 2:00 am 2:1…" at bounding box center [516, 147] width 55 height 24
